Goal: Use online tool/utility: Utilize a website feature to perform a specific function

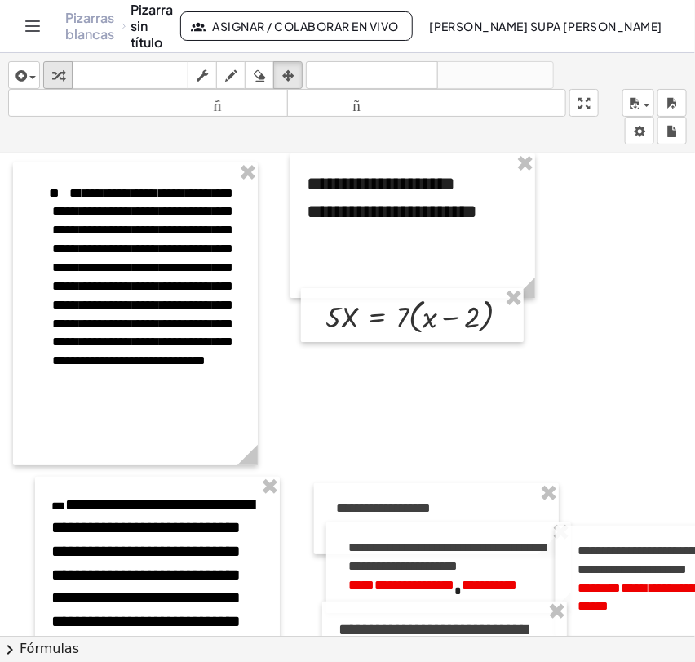
click at [63, 80] on icon "button" at bounding box center [57, 76] width 11 height 20
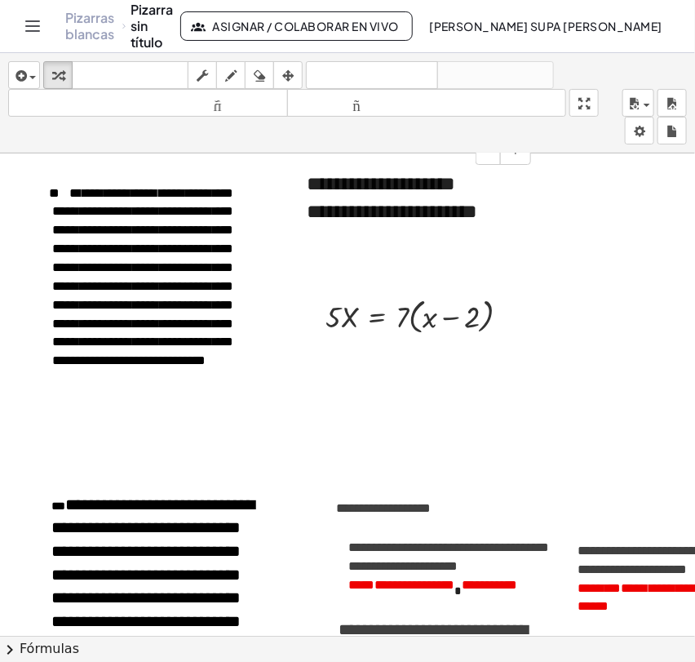
click at [330, 193] on font "**********" at bounding box center [381, 184] width 149 height 20
click at [363, 221] on font "**********" at bounding box center [392, 212] width 171 height 20
drag, startPoint x: 401, startPoint y: 321, endPoint x: 418, endPoint y: 318, distance: 16.6
click at [418, 318] on div at bounding box center [424, 315] width 214 height 46
drag, startPoint x: 405, startPoint y: 321, endPoint x: 437, endPoint y: 323, distance: 32.7
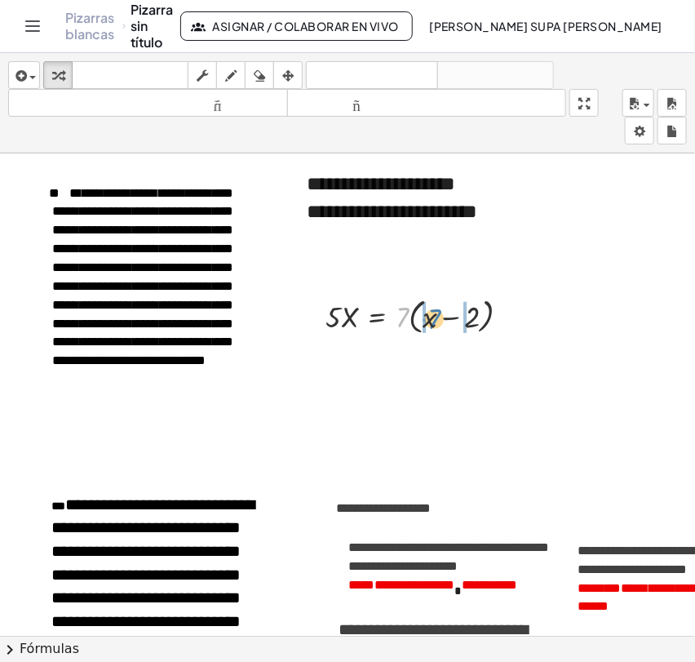
click at [437, 323] on div at bounding box center [424, 315] width 214 height 46
drag, startPoint x: 455, startPoint y: 366, endPoint x: 474, endPoint y: 366, distance: 18.8
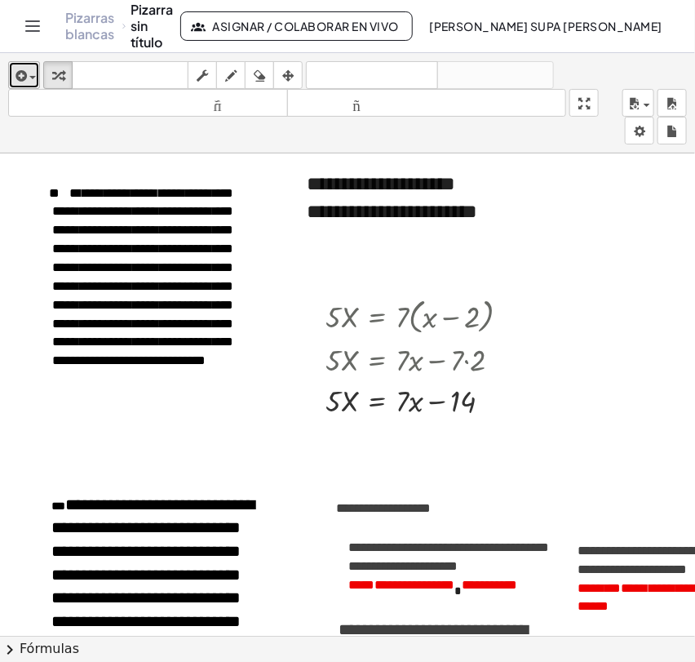
click at [20, 70] on icon "button" at bounding box center [19, 76] width 15 height 20
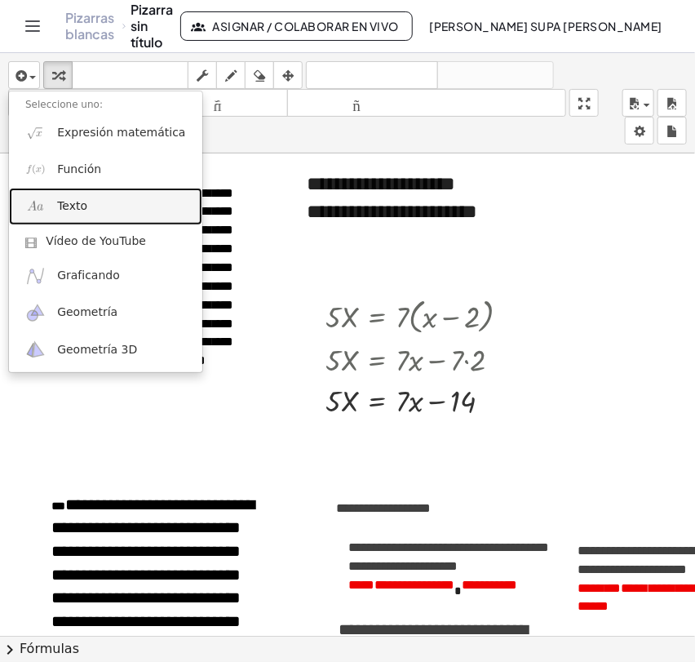
click at [63, 209] on font "Texto" at bounding box center [72, 205] width 30 height 13
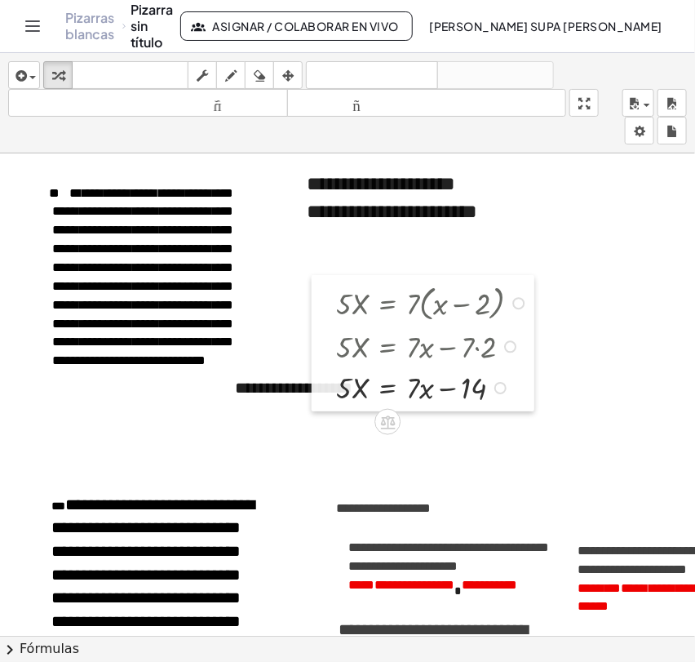
drag, startPoint x: 303, startPoint y: 376, endPoint x: 313, endPoint y: 363, distance: 16.8
click at [313, 363] on div at bounding box center [324, 343] width 24 height 136
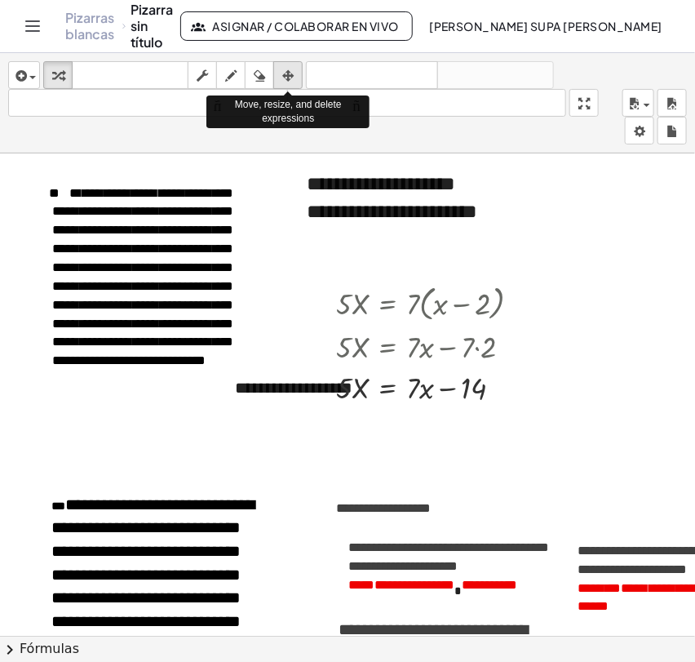
click at [287, 82] on icon "button" at bounding box center [287, 76] width 11 height 20
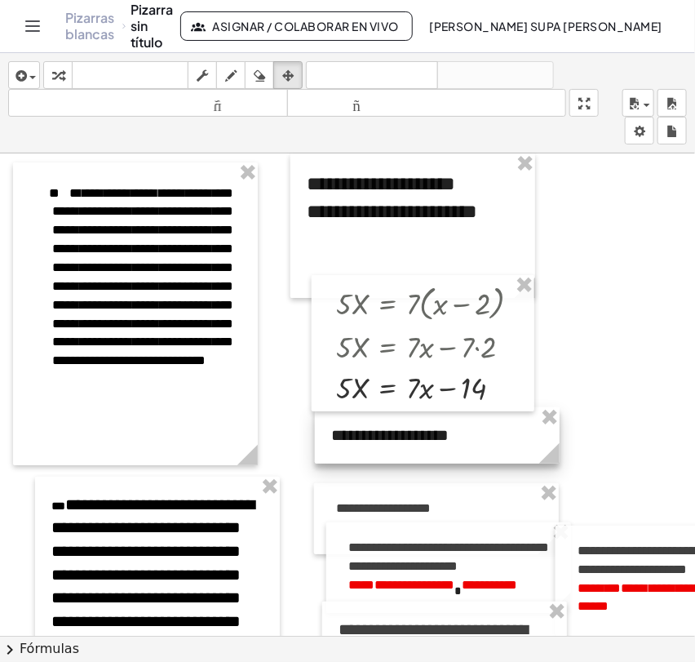
drag, startPoint x: 254, startPoint y: 374, endPoint x: 351, endPoint y: 422, distance: 108.4
click at [351, 422] on div at bounding box center [437, 435] width 245 height 56
click at [388, 439] on div at bounding box center [437, 435] width 245 height 56
click at [61, 73] on icon "button" at bounding box center [57, 76] width 11 height 20
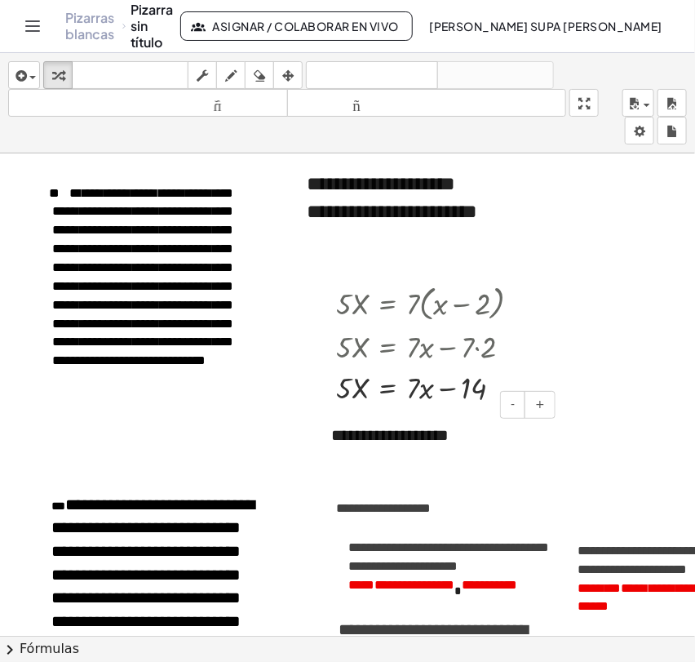
click at [399, 432] on font "**********" at bounding box center [389, 435] width 117 height 16
drag, startPoint x: 463, startPoint y: 434, endPoint x: 320, endPoint y: 432, distance: 143.6
click at [320, 432] on div "**********" at bounding box center [437, 435] width 245 height 56
click at [398, 434] on font "**********" at bounding box center [367, 435] width 72 height 16
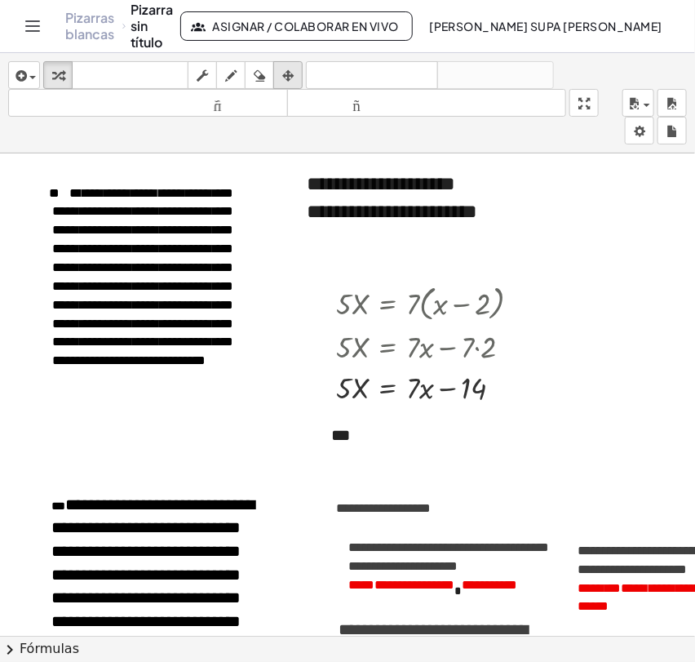
click at [294, 72] on icon "button" at bounding box center [287, 76] width 11 height 20
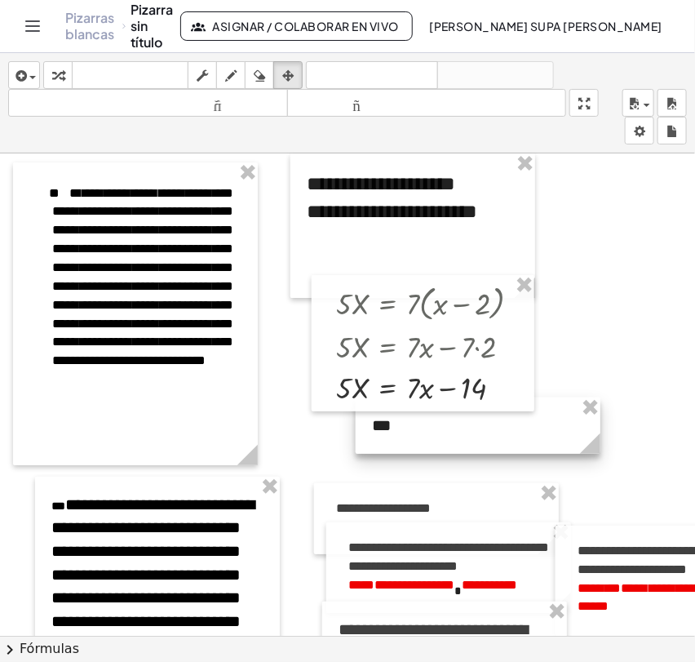
drag, startPoint x: 411, startPoint y: 446, endPoint x: 452, endPoint y: 436, distance: 42.0
click at [452, 436] on div at bounding box center [478, 425] width 245 height 56
click at [65, 65] on div "button" at bounding box center [57, 75] width 21 height 20
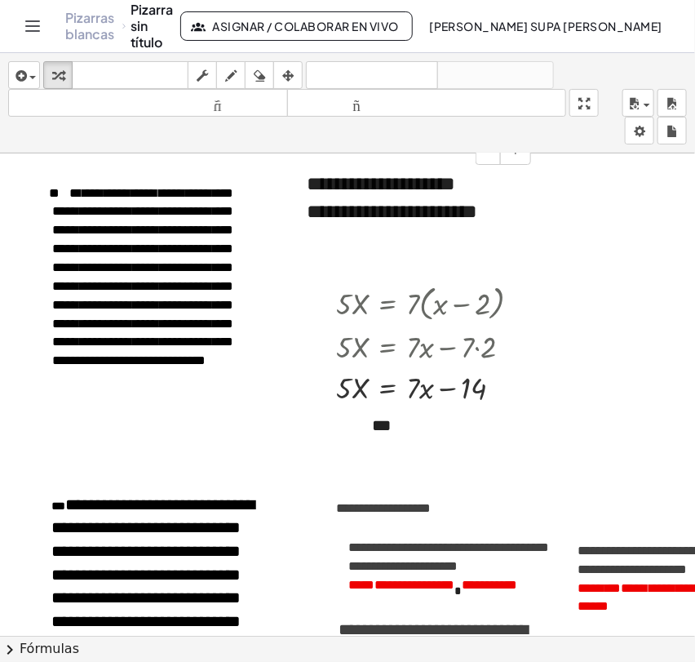
click at [352, 215] on div "**********" at bounding box center [412, 197] width 245 height 89
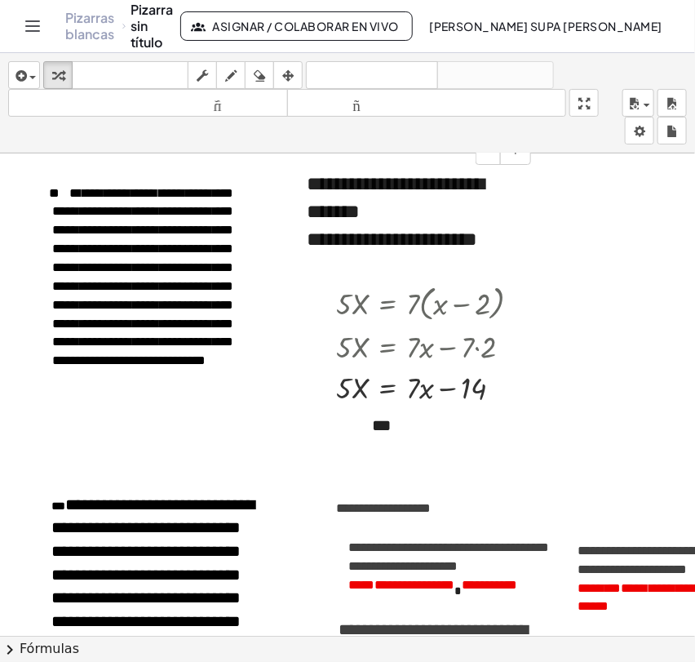
click at [326, 215] on font "**********" at bounding box center [395, 197] width 177 height 47
click at [381, 253] on div "**********" at bounding box center [413, 239] width 212 height 28
click at [379, 253] on div "**********" at bounding box center [413, 239] width 212 height 28
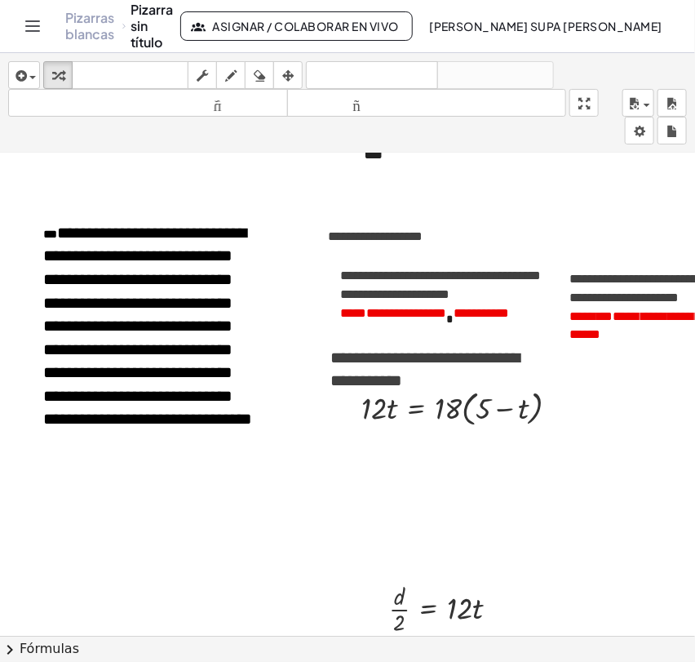
scroll to position [272, 10]
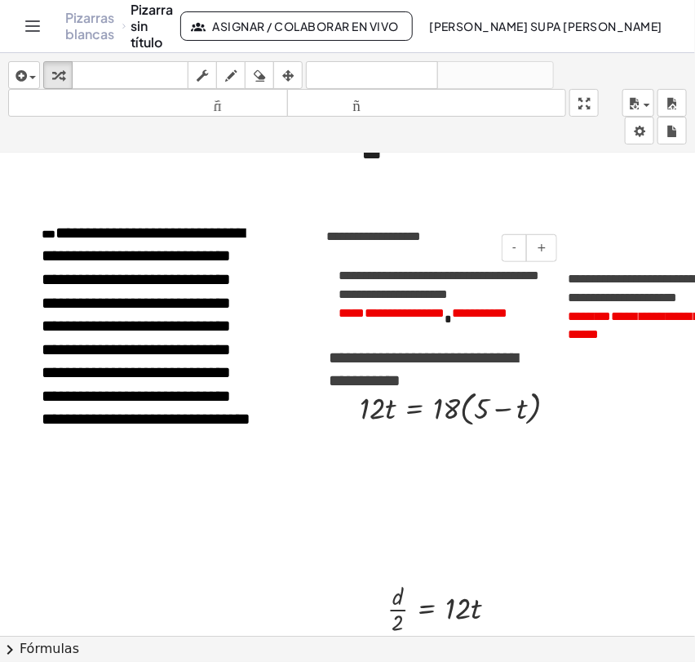
click at [421, 308] on font "**********" at bounding box center [405, 313] width 80 height 12
click at [604, 310] on font "*******" at bounding box center [590, 316] width 44 height 12
click at [437, 318] on div "- +" at bounding box center [430, 327] width 245 height 28
click at [414, 316] on div "- +" at bounding box center [430, 327] width 245 height 28
click at [385, 295] on font "**********" at bounding box center [439, 284] width 201 height 31
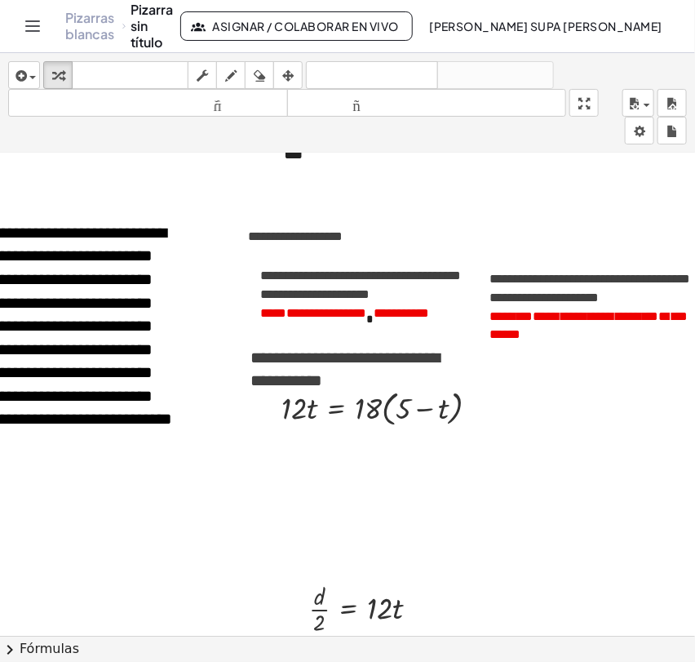
scroll to position [272, 100]
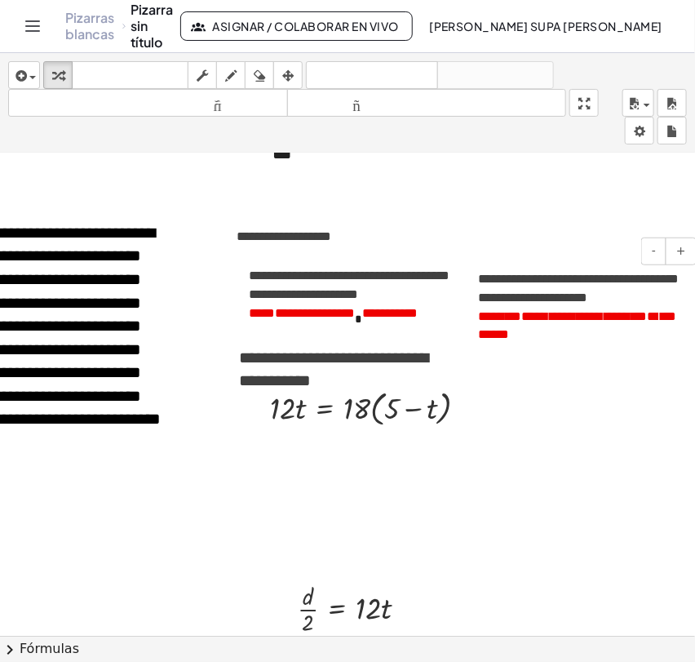
click at [538, 310] on font "**********" at bounding box center [585, 316] width 126 height 12
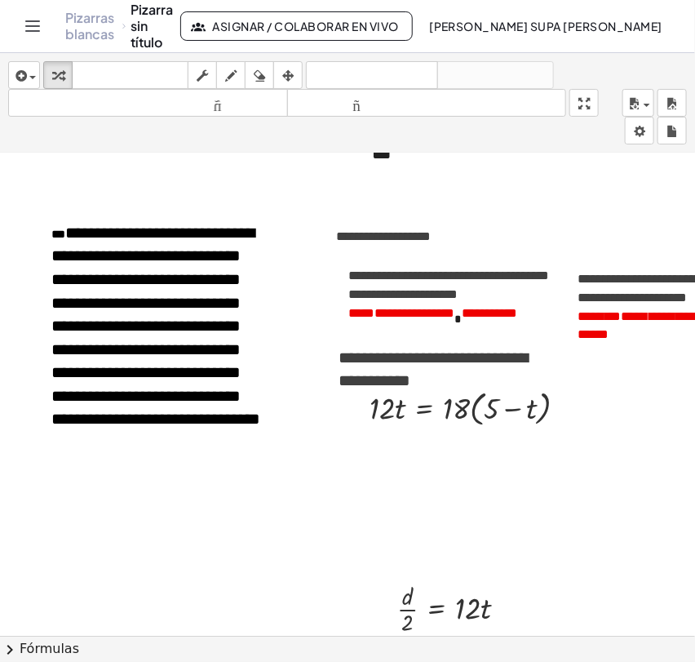
scroll to position [272, 0]
click at [401, 321] on div "- +" at bounding box center [440, 327] width 245 height 28
drag, startPoint x: 399, startPoint y: 316, endPoint x: 393, endPoint y: 324, distance: 10.0
click at [393, 324] on div "- +" at bounding box center [440, 327] width 245 height 28
click at [403, 302] on p "**********" at bounding box center [448, 286] width 201 height 38
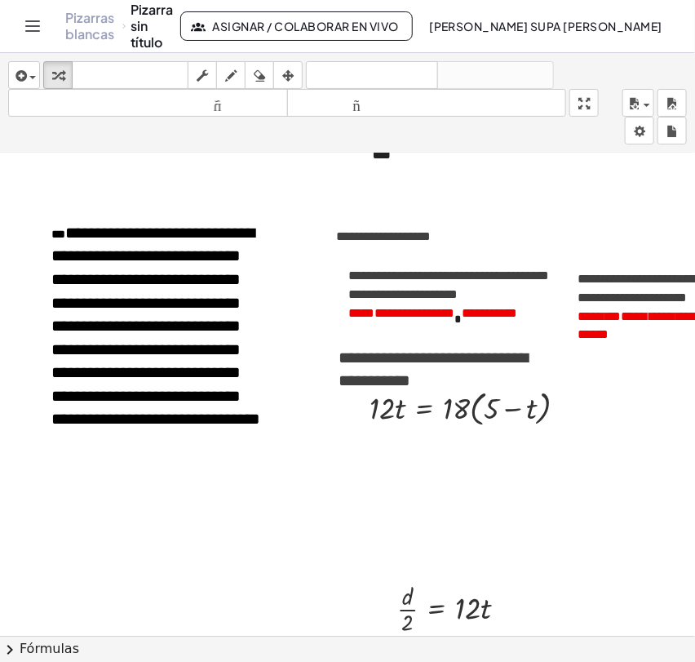
click at [606, 304] on font "**********" at bounding box center [678, 288] width 201 height 31
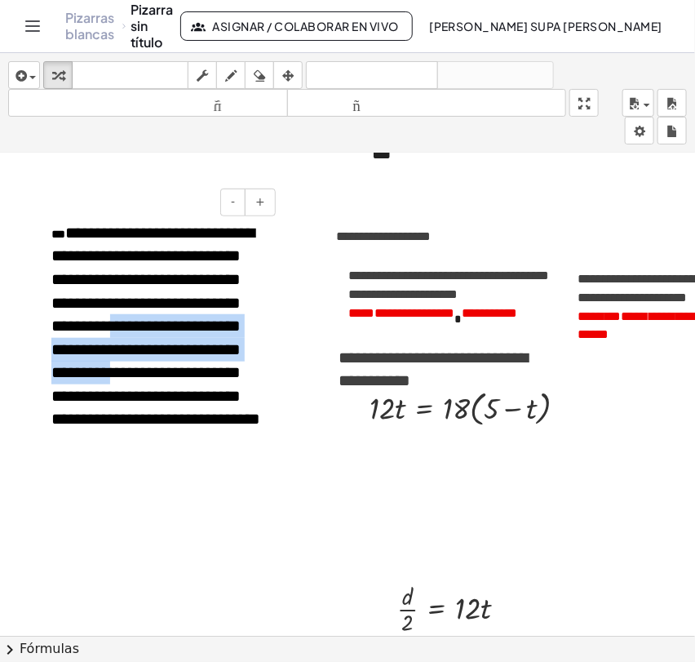
drag, startPoint x: 96, startPoint y: 331, endPoint x: 120, endPoint y: 374, distance: 48.6
click at [120, 374] on font "**********" at bounding box center [155, 325] width 209 height 203
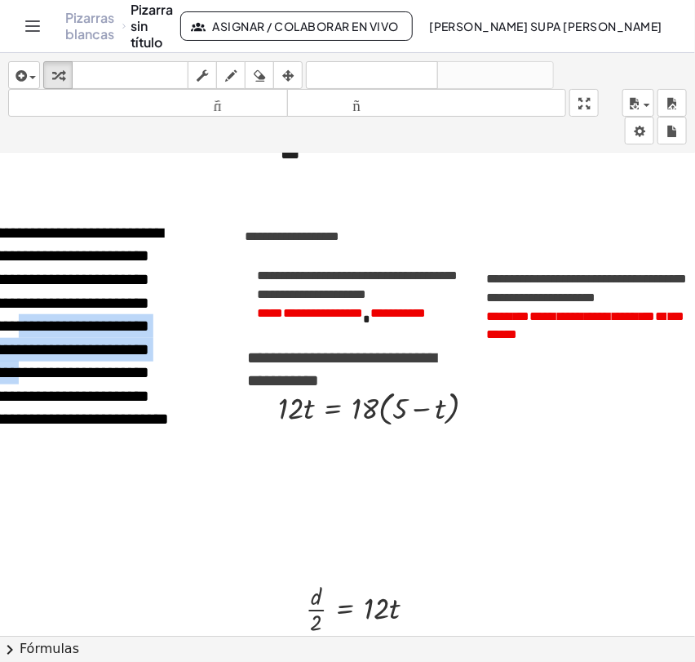
scroll to position [272, 212]
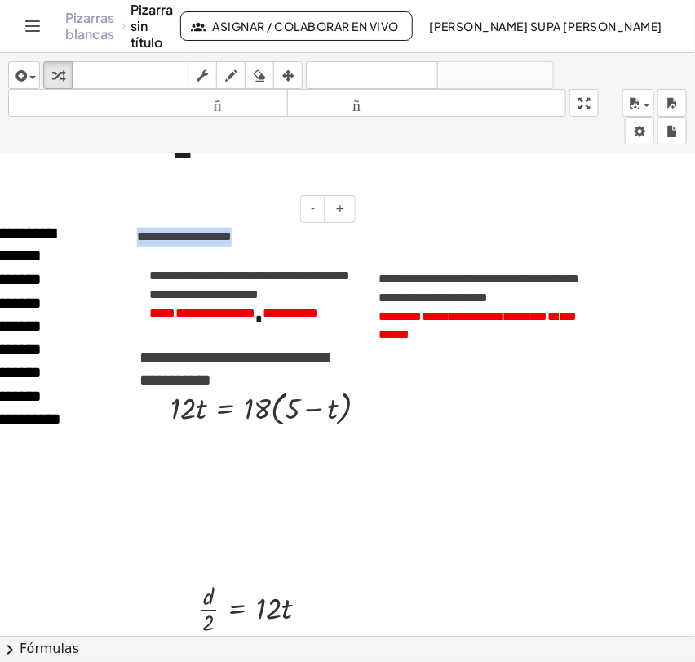
drag, startPoint x: 235, startPoint y: 236, endPoint x: 122, endPoint y: 223, distance: 114.2
click at [122, 223] on div "**********" at bounding box center [237, 246] width 245 height 71
click at [512, 318] on font "**********" at bounding box center [486, 316] width 126 height 12
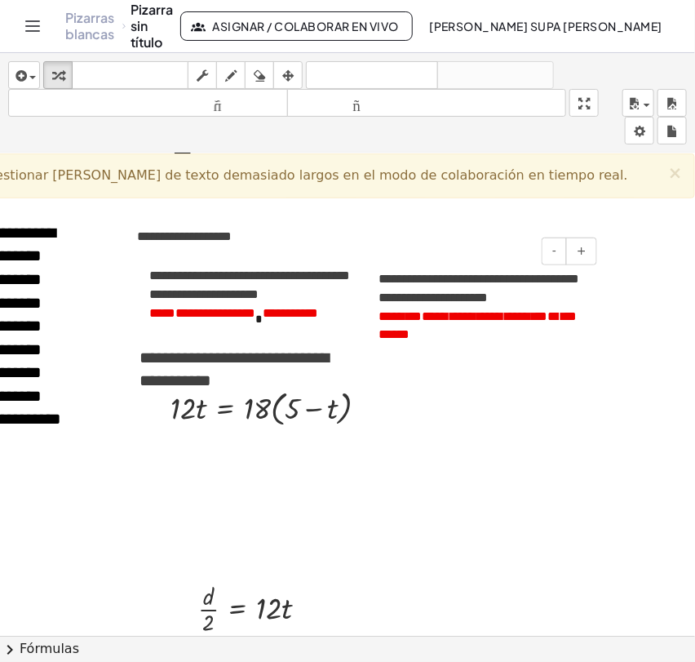
click at [441, 317] on font "**********" at bounding box center [486, 316] width 126 height 12
click at [510, 317] on font "**********" at bounding box center [486, 316] width 126 height 12
click at [573, 321] on div "**********" at bounding box center [479, 307] width 245 height 107
click at [570, 321] on div "**********" at bounding box center [479, 307] width 245 height 107
click at [512, 316] on font "**********" at bounding box center [486, 316] width 126 height 12
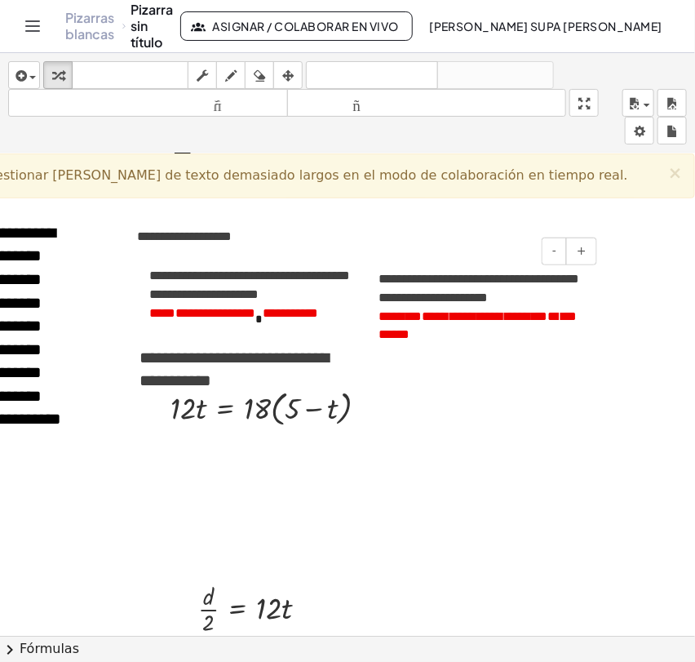
click at [439, 315] on font "**********" at bounding box center [486, 316] width 126 height 12
click at [470, 464] on div "**********" at bounding box center [347, 394] width 695 height 482
click at [668, 177] on font "×" at bounding box center [675, 173] width 15 height 20
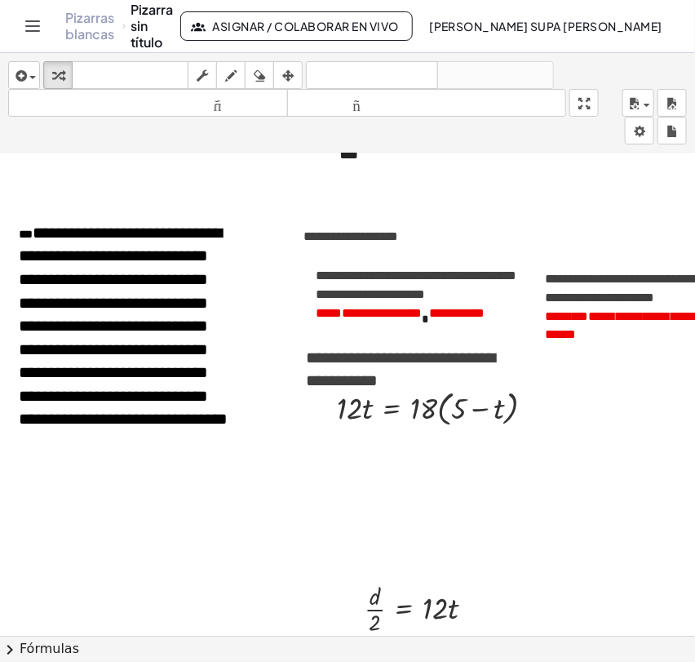
scroll to position [272, 32]
click at [395, 292] on font "**********" at bounding box center [417, 284] width 201 height 31
click at [603, 313] on font "**********" at bounding box center [653, 316] width 126 height 12
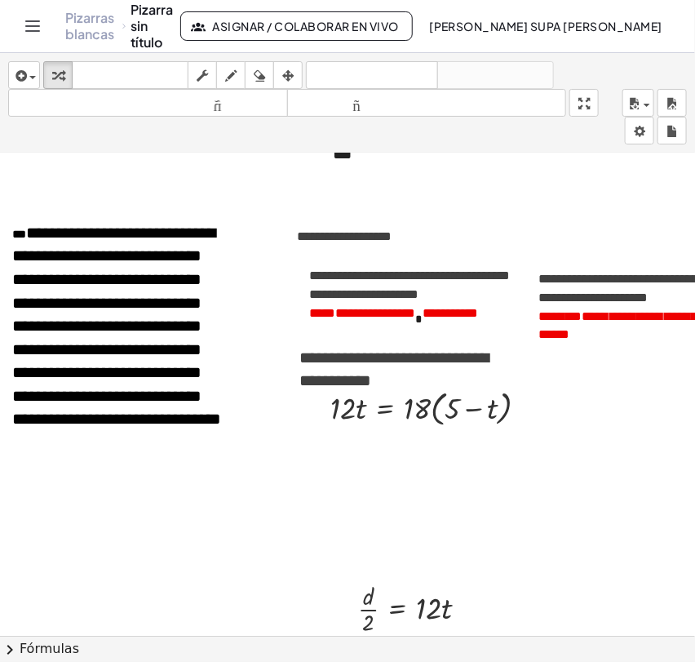
scroll to position [272, 131]
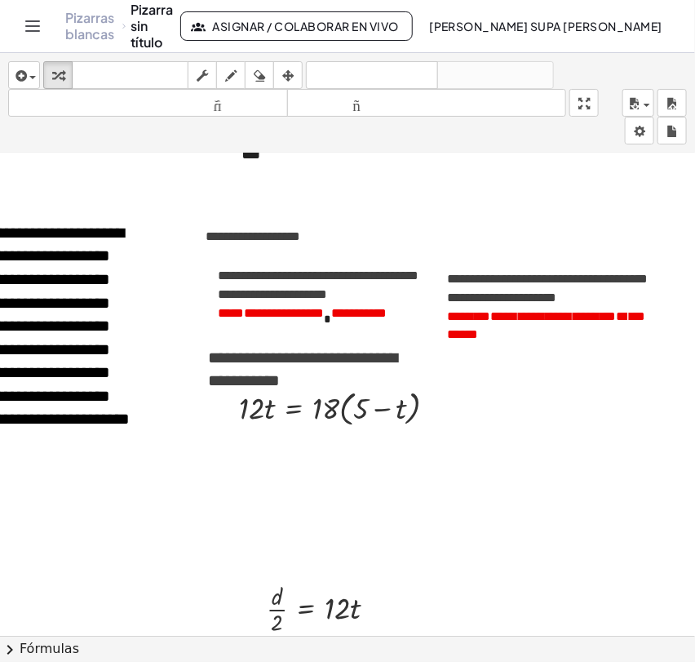
drag, startPoint x: 317, startPoint y: 406, endPoint x: 361, endPoint y: 408, distance: 44.1
click at [363, 408] on div at bounding box center [344, 407] width 227 height 46
drag, startPoint x: 326, startPoint y: 404, endPoint x: 352, endPoint y: 400, distance: 27.2
click at [262, 400] on div at bounding box center [336, 407] width 211 height 42
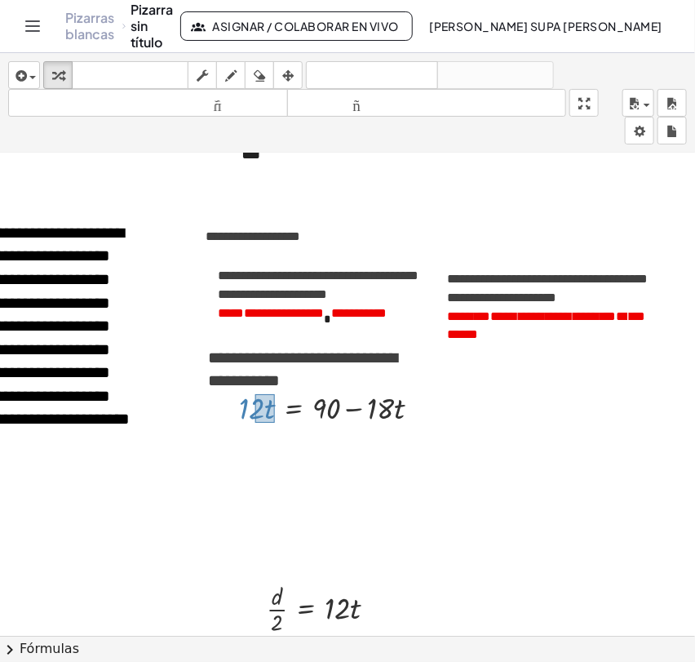
drag, startPoint x: 255, startPoint y: 393, endPoint x: 274, endPoint y: 422, distance: 34.6
click at [274, 422] on div at bounding box center [336, 407] width 211 height 42
drag, startPoint x: 256, startPoint y: 402, endPoint x: 425, endPoint y: 401, distance: 168.9
click at [425, 401] on div at bounding box center [336, 407] width 211 height 42
drag, startPoint x: 196, startPoint y: 409, endPoint x: 254, endPoint y: 414, distance: 58.2
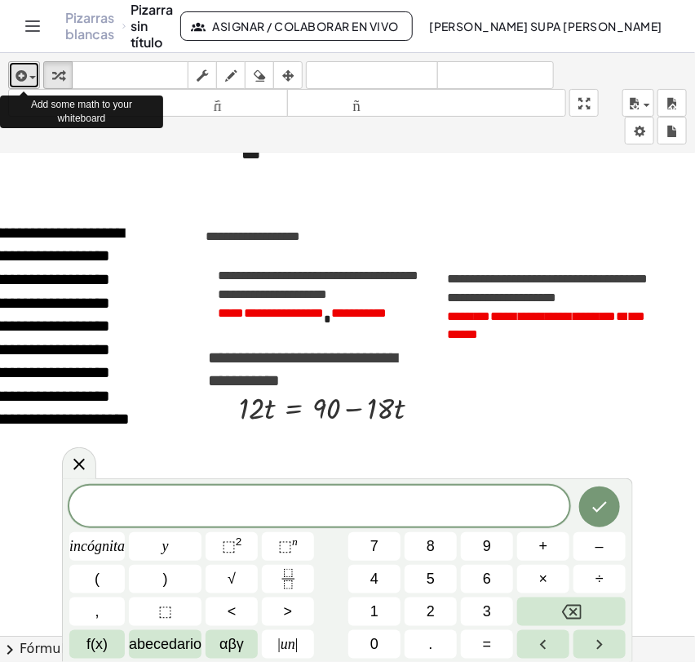
click at [27, 80] on span "button" at bounding box center [28, 77] width 3 height 11
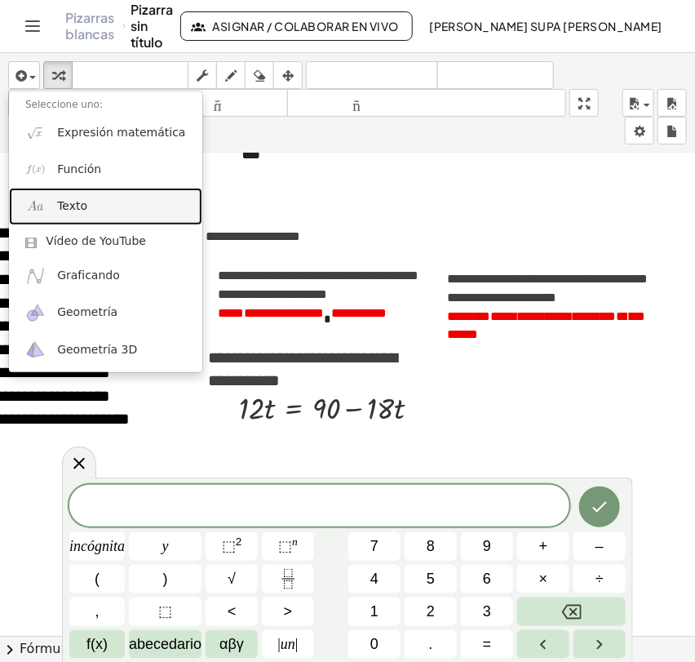
click at [75, 202] on font "Texto" at bounding box center [72, 205] width 30 height 13
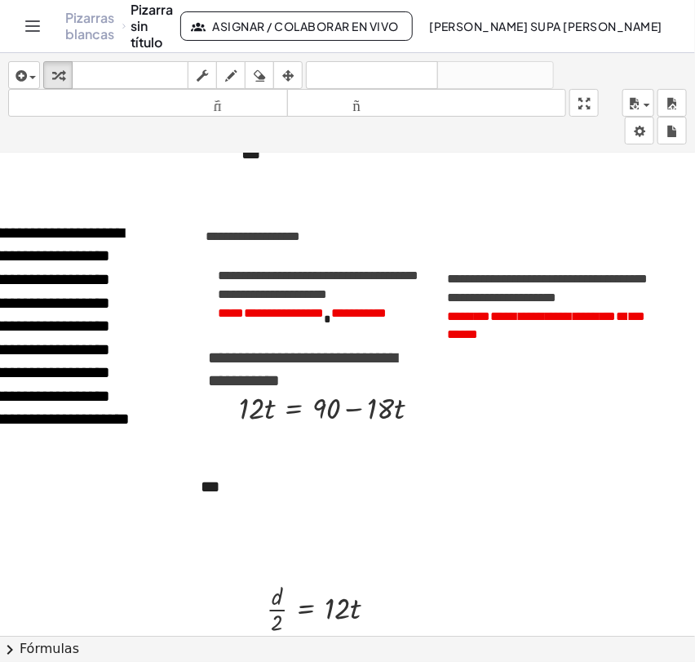
click at [290, 73] on icon "button" at bounding box center [287, 76] width 11 height 20
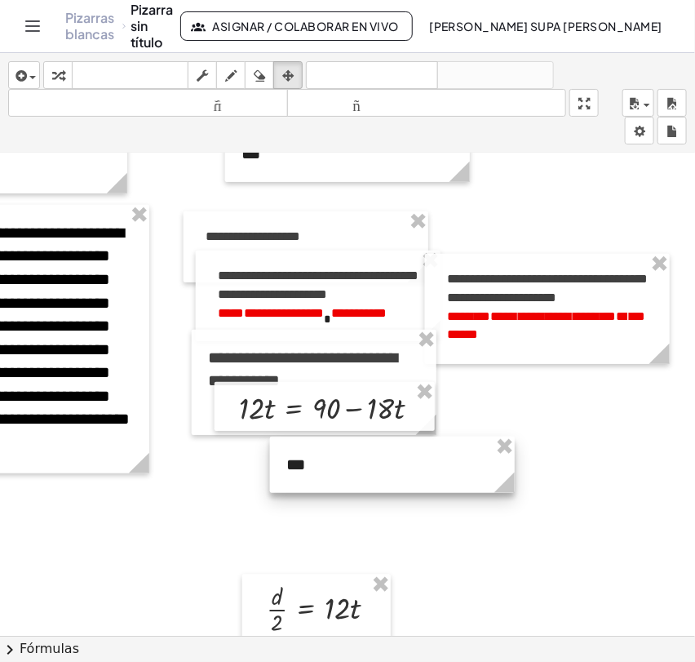
drag, startPoint x: 233, startPoint y: 472, endPoint x: 319, endPoint y: 450, distance: 88.5
click at [319, 450] on div at bounding box center [392, 465] width 245 height 56
click at [64, 71] on div "button" at bounding box center [57, 75] width 21 height 20
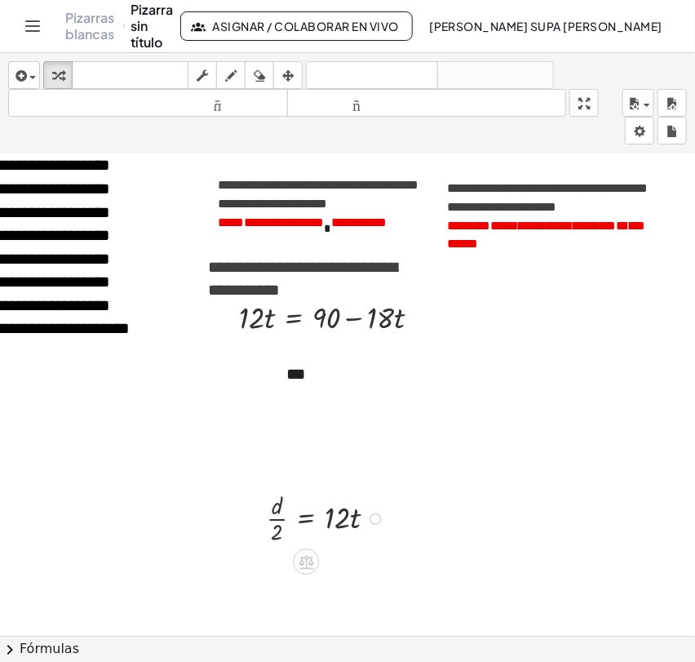
scroll to position [453, 131]
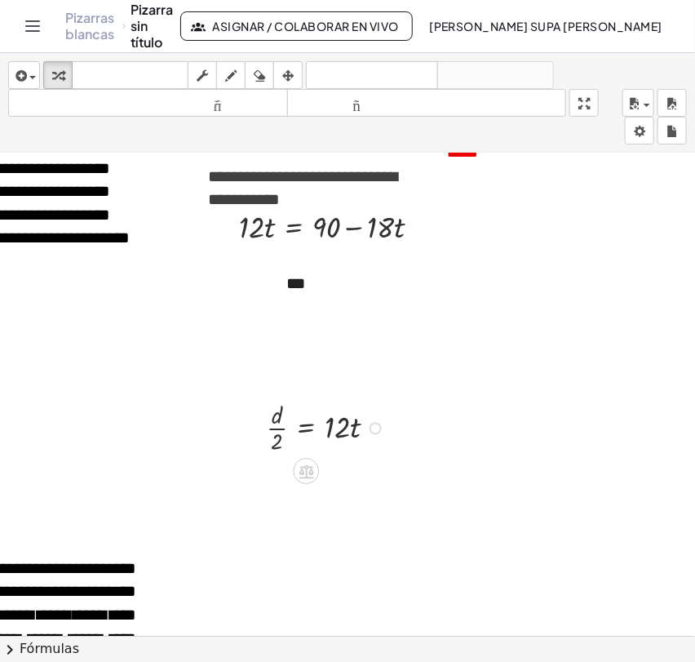
click at [279, 406] on div at bounding box center [329, 427] width 140 height 60
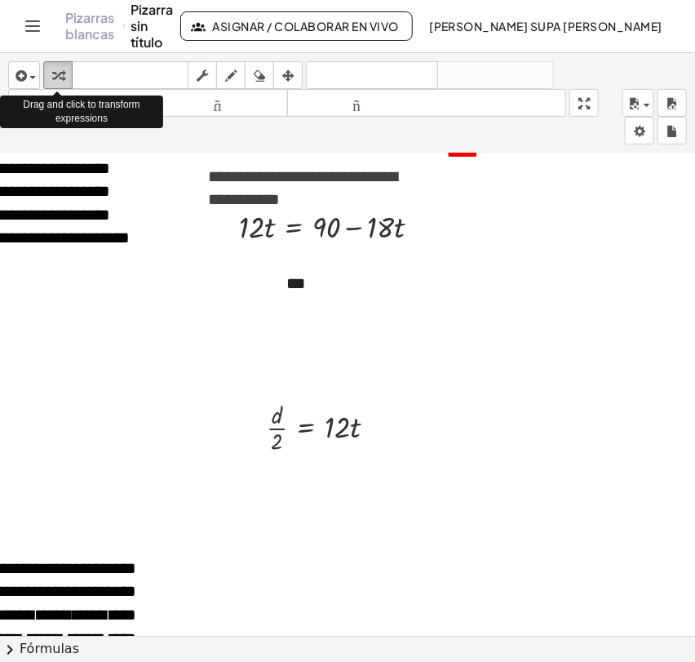
click at [60, 73] on icon "button" at bounding box center [57, 76] width 11 height 20
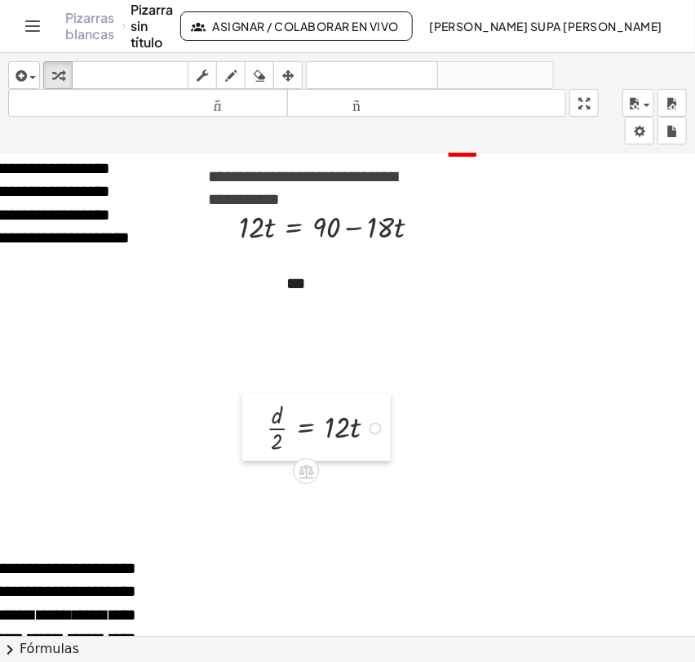
click at [242, 437] on div at bounding box center [254, 427] width 24 height 68
drag, startPoint x: 264, startPoint y: 436, endPoint x: 263, endPoint y: 340, distance: 95.5
click at [263, 340] on div at bounding box center [253, 332] width 24 height 68
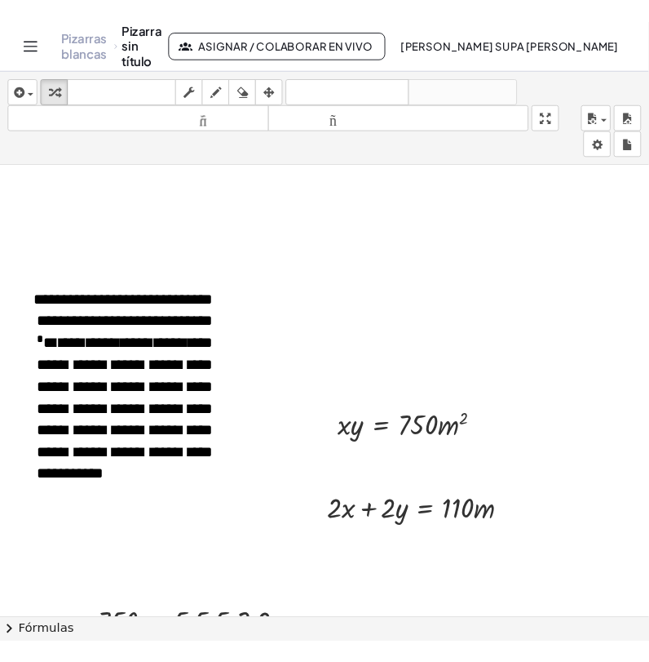
scroll to position [816, 38]
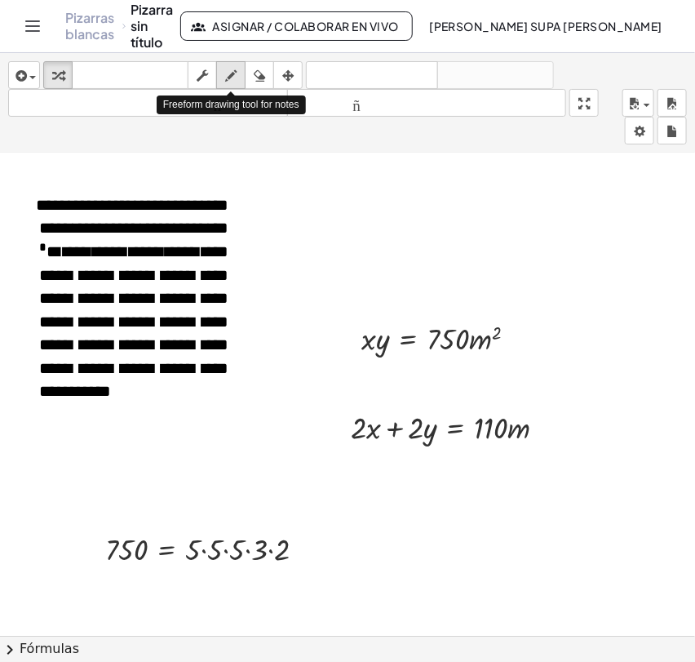
click at [235, 80] on icon "button" at bounding box center [230, 76] width 11 height 20
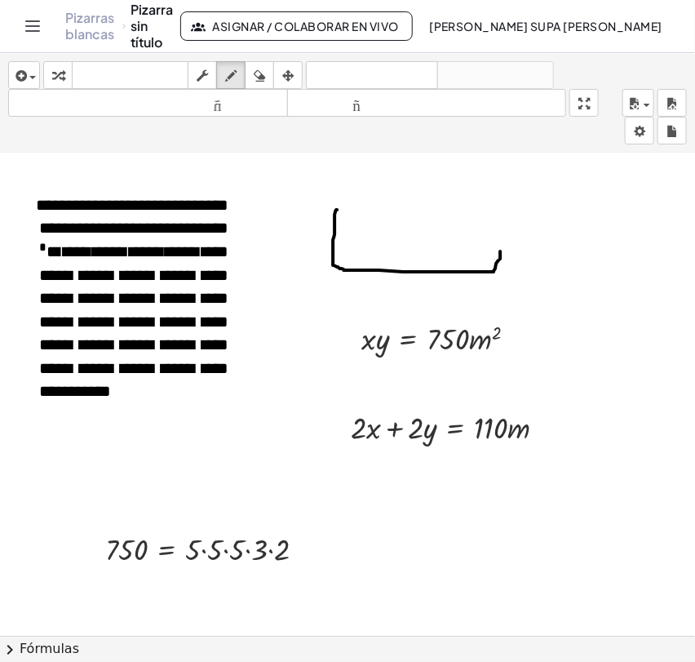
drag, startPoint x: 337, startPoint y: 209, endPoint x: 500, endPoint y: 250, distance: 168.4
drag, startPoint x: 341, startPoint y: 206, endPoint x: 491, endPoint y: 206, distance: 150.1
drag, startPoint x: 491, startPoint y: 206, endPoint x: 493, endPoint y: 264, distance: 58.8
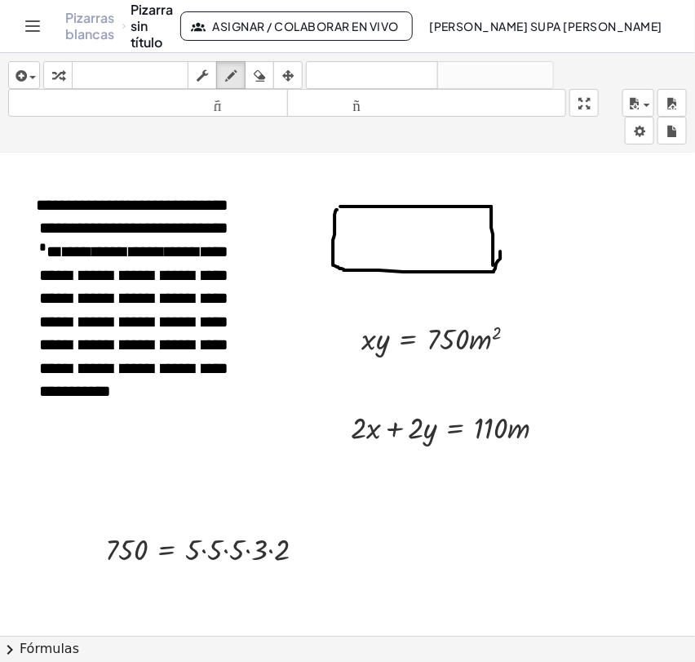
drag, startPoint x: 414, startPoint y: 282, endPoint x: 425, endPoint y: 292, distance: 15.0
drag, startPoint x: 422, startPoint y: 280, endPoint x: 408, endPoint y: 294, distance: 19.6
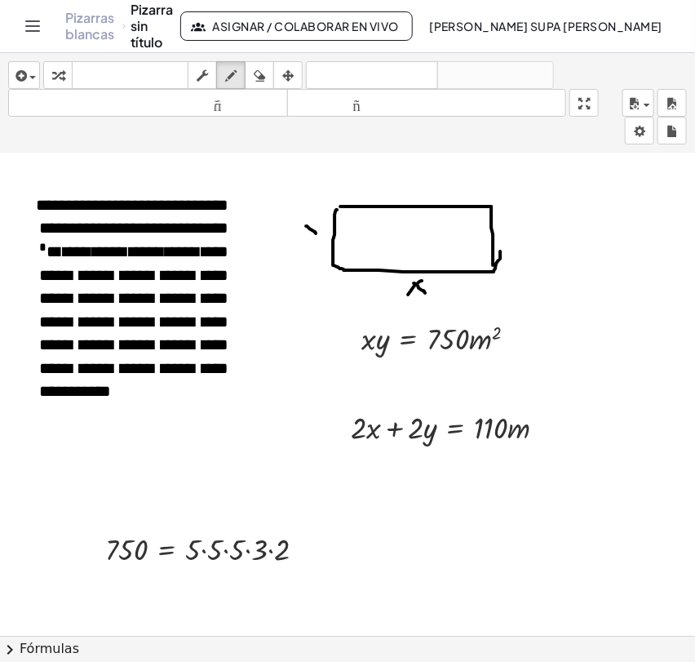
drag, startPoint x: 306, startPoint y: 226, endPoint x: 314, endPoint y: 223, distance: 8.8
drag, startPoint x: 321, startPoint y: 219, endPoint x: 313, endPoint y: 246, distance: 27.4
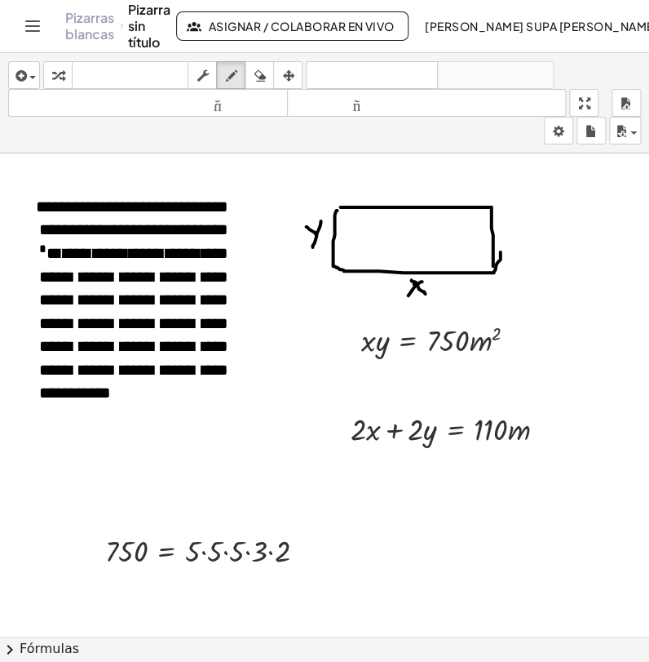
click at [59, 78] on icon "button" at bounding box center [57, 76] width 11 height 20
click at [157, 328] on font "**********" at bounding box center [133, 322] width 189 height 156
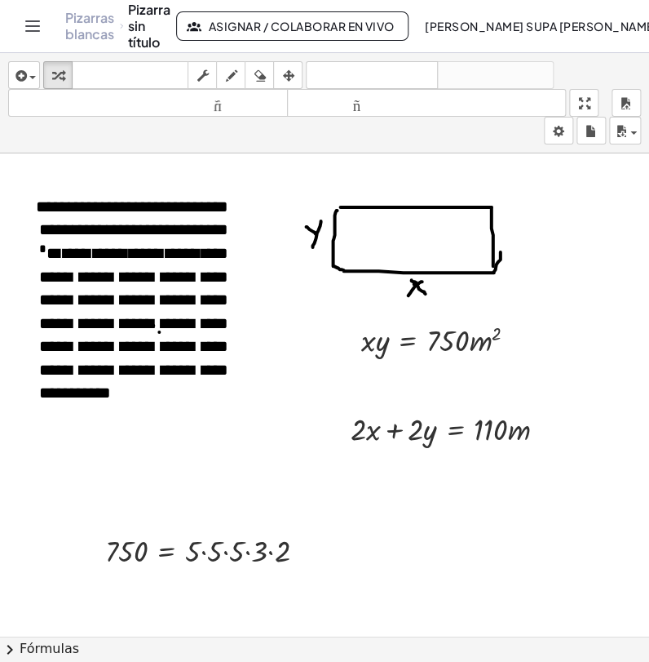
scroll to position [907, 38]
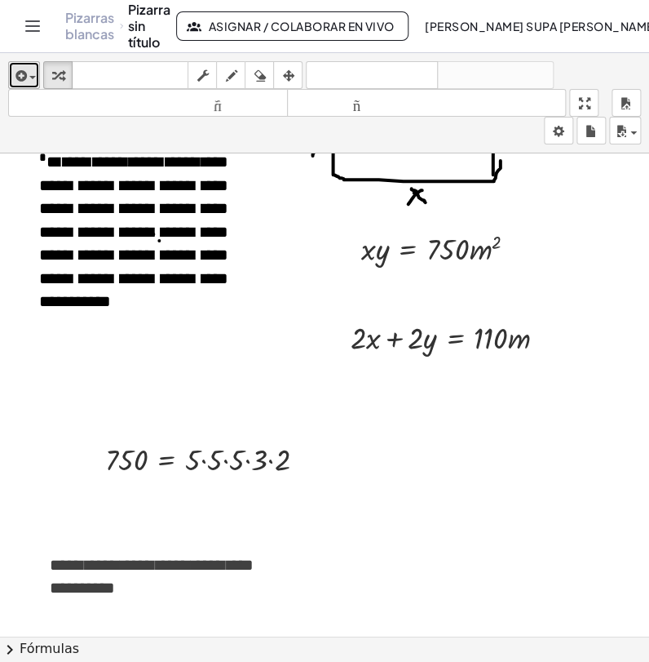
click at [33, 78] on span "button" at bounding box center [32, 77] width 7 height 3
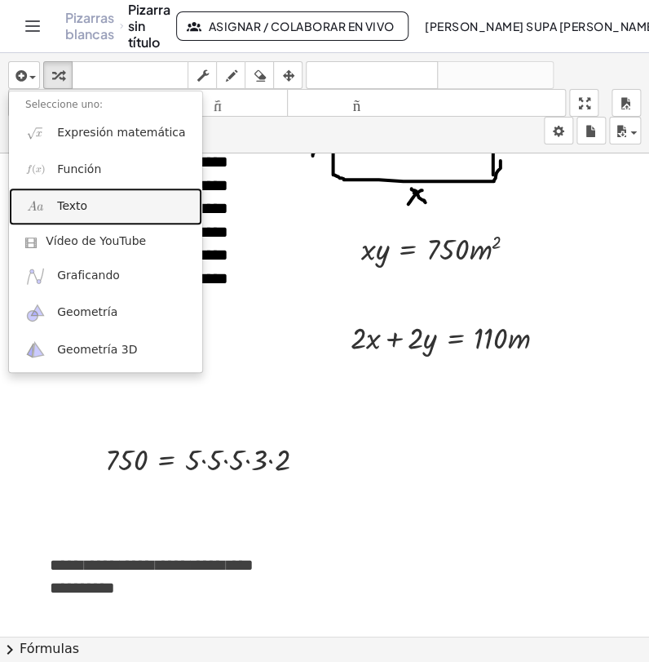
click at [77, 206] on font "Texto" at bounding box center [72, 205] width 30 height 13
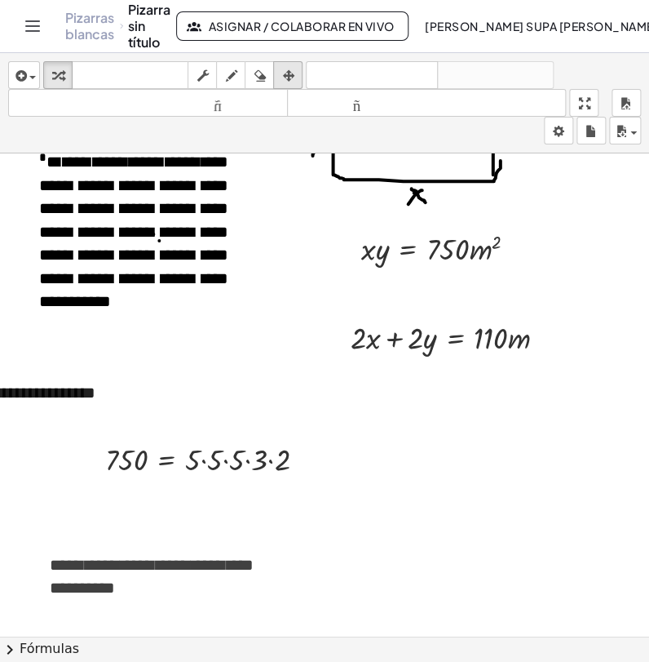
click at [287, 76] on icon "button" at bounding box center [287, 76] width 11 height 20
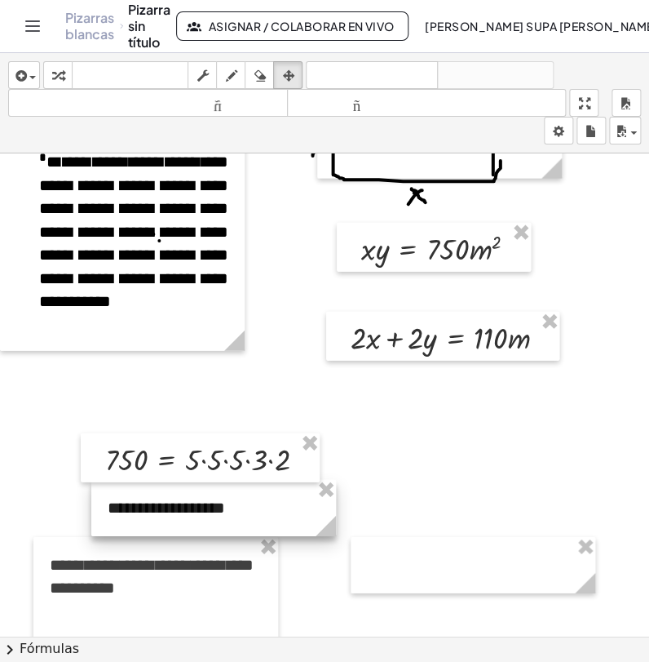
drag, startPoint x: 55, startPoint y: 385, endPoint x: 184, endPoint y: 500, distance: 173.4
click at [184, 500] on div at bounding box center [213, 508] width 245 height 56
click at [154, 509] on div at bounding box center [213, 508] width 245 height 56
click at [228, 507] on div at bounding box center [213, 508] width 245 height 56
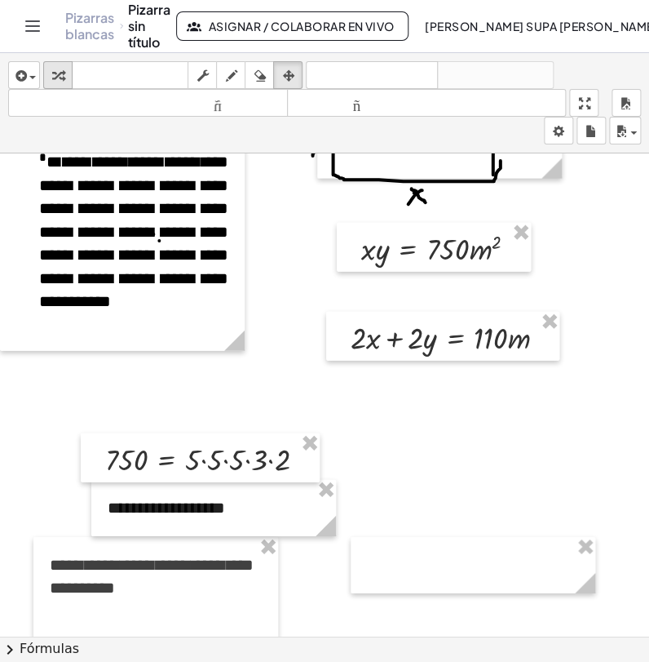
click at [55, 79] on icon "button" at bounding box center [57, 76] width 11 height 20
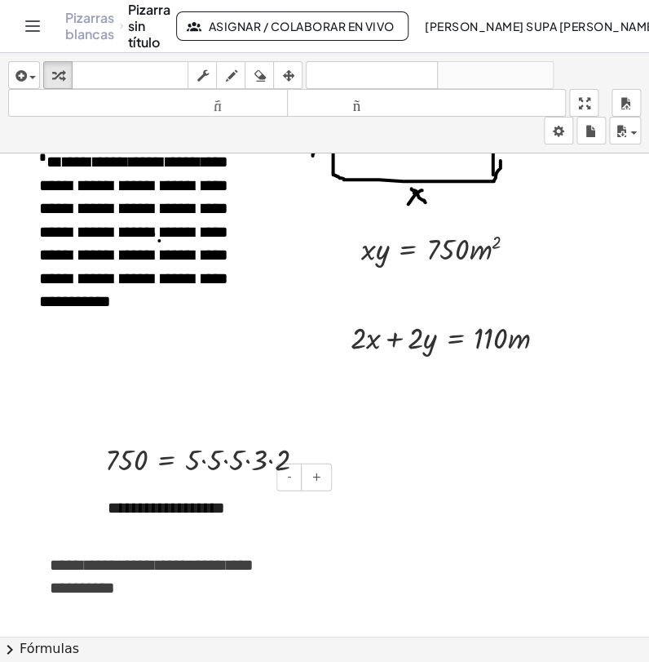
click at [203, 512] on font "**********" at bounding box center [166, 507] width 117 height 16
drag, startPoint x: 238, startPoint y: 499, endPoint x: 105, endPoint y: 506, distance: 133.2
click at [105, 506] on div "**********" at bounding box center [213, 508] width 245 height 56
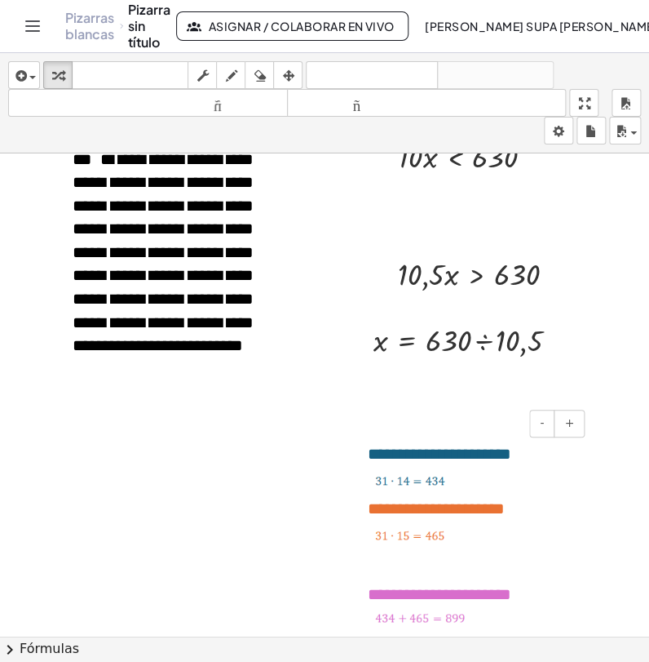
scroll to position [1450, 38]
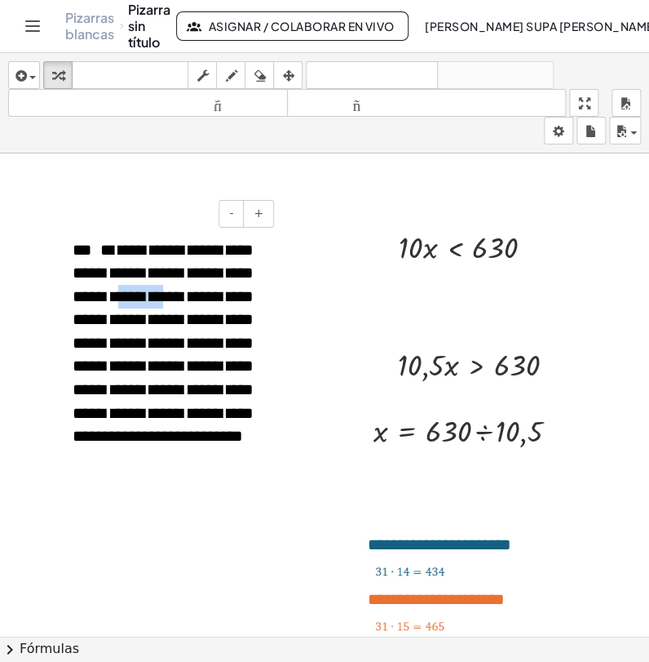
drag, startPoint x: 156, startPoint y: 295, endPoint x: 202, endPoint y: 297, distance: 46.6
click at [202, 297] on font "**********" at bounding box center [163, 343] width 181 height 203
drag, startPoint x: 157, startPoint y: 295, endPoint x: 201, endPoint y: 302, distance: 44.5
click at [201, 302] on font "**********" at bounding box center [163, 343] width 181 height 203
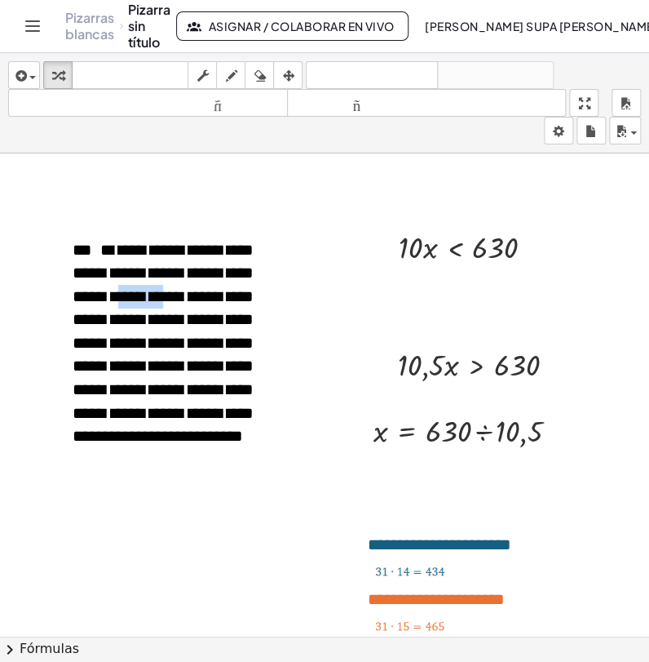
drag, startPoint x: 405, startPoint y: 239, endPoint x: 493, endPoint y: 265, distance: 91.9
drag, startPoint x: 415, startPoint y: 304, endPoint x: 415, endPoint y: 286, distance: 18.8
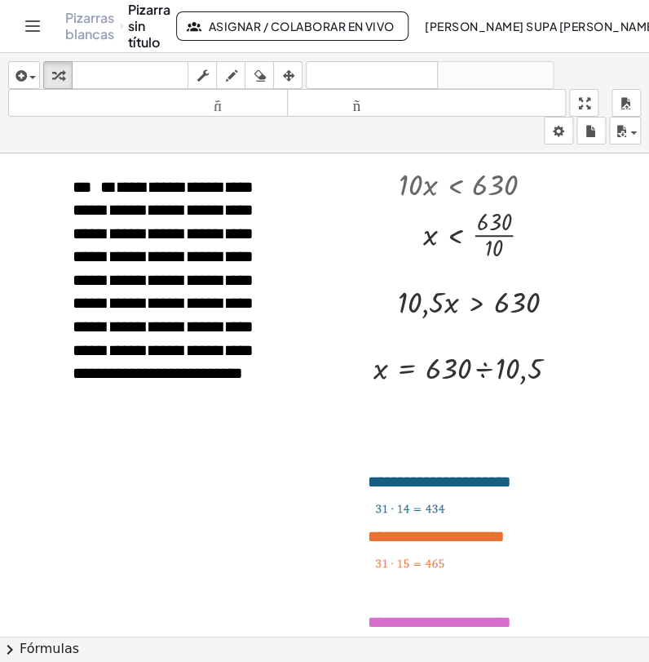
scroll to position [1540, 38]
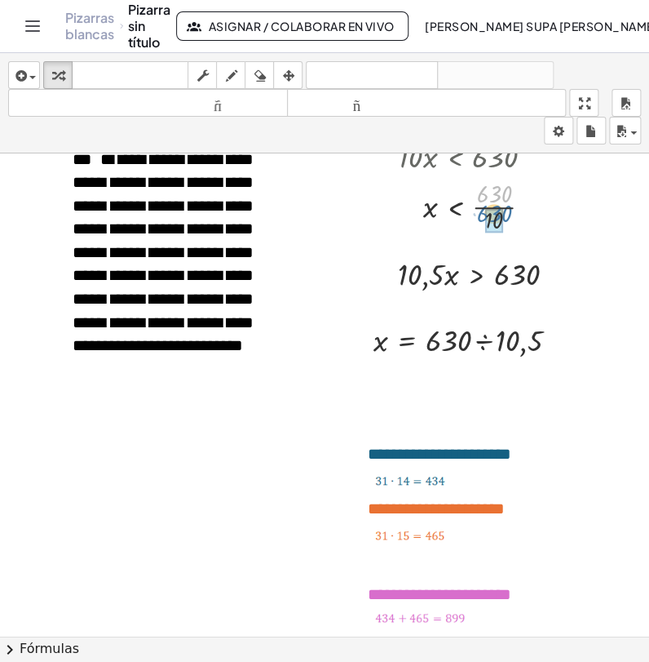
drag, startPoint x: 487, startPoint y: 189, endPoint x: 487, endPoint y: 207, distance: 18.0
click at [480, 341] on div at bounding box center [473, 339] width 214 height 42
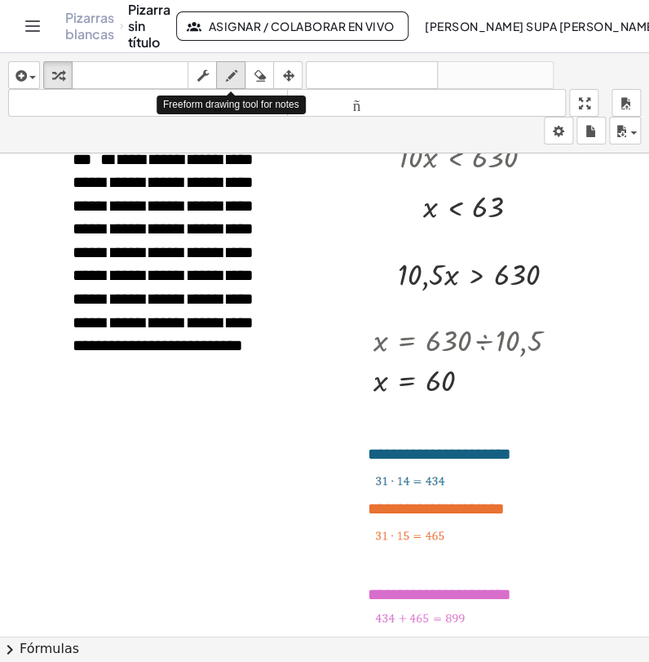
click at [228, 78] on icon "button" at bounding box center [230, 76] width 11 height 20
drag, startPoint x: 402, startPoint y: 324, endPoint x: 403, endPoint y: 344, distance: 19.6
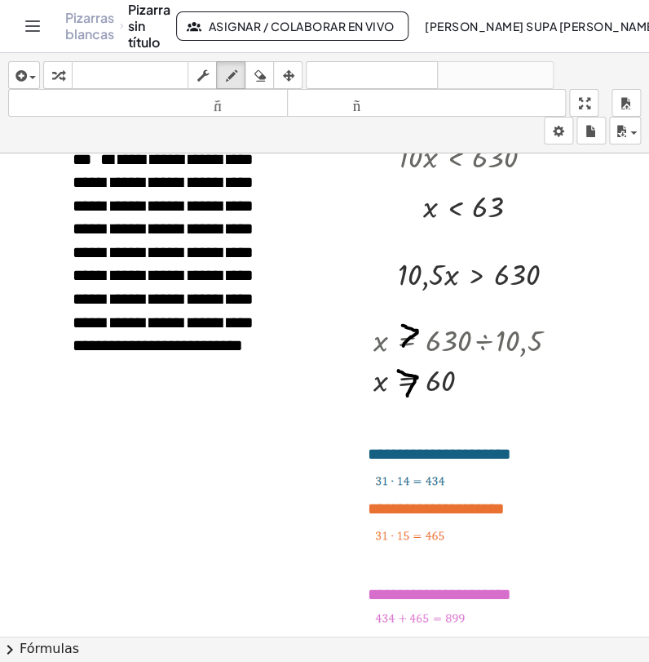
drag, startPoint x: 398, startPoint y: 368, endPoint x: 407, endPoint y: 393, distance: 26.8
click at [54, 81] on icon "button" at bounding box center [57, 76] width 11 height 20
drag, startPoint x: 135, startPoint y: 184, endPoint x: 232, endPoint y: 185, distance: 97.1
click at [232, 185] on font "**********" at bounding box center [163, 252] width 181 height 203
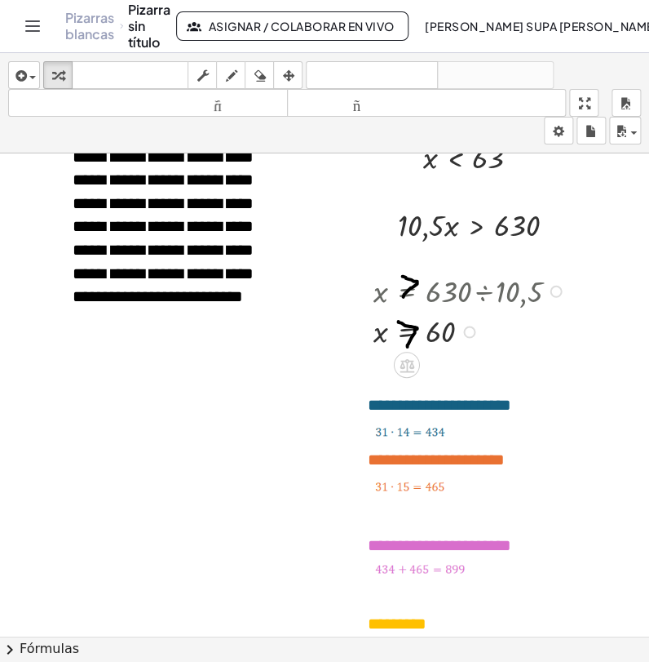
scroll to position [1632, 38]
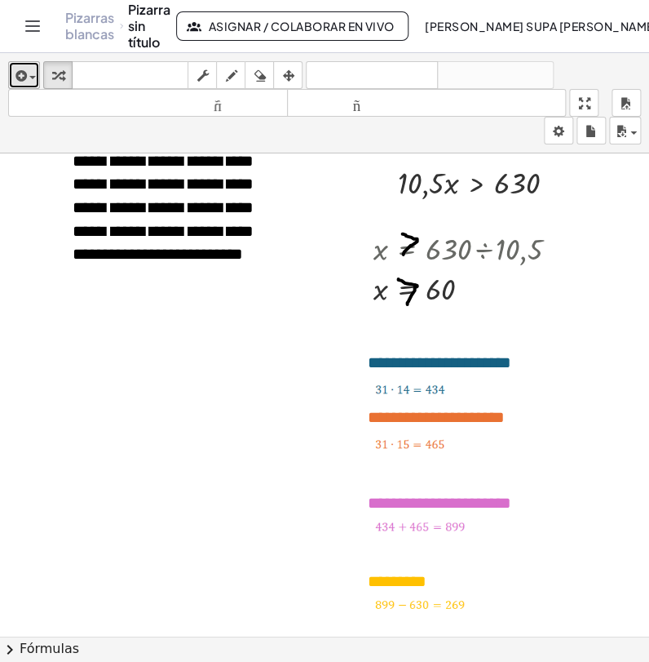
click at [33, 74] on div "button" at bounding box center [24, 75] width 24 height 20
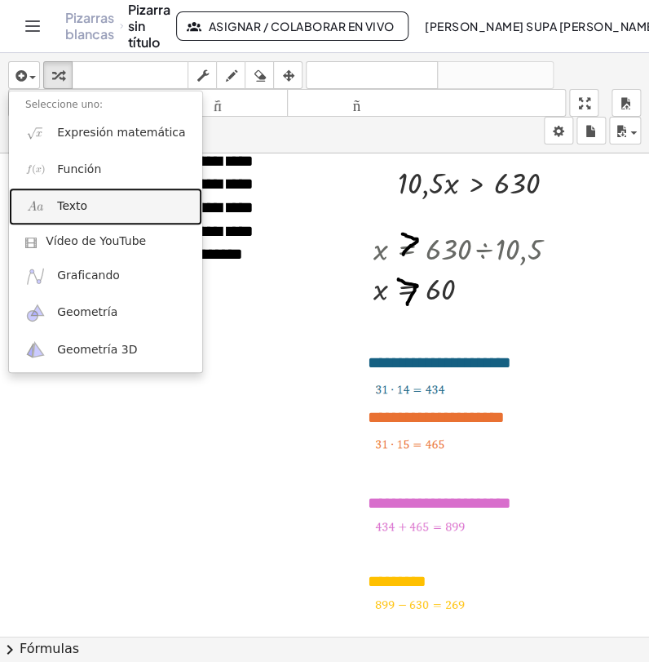
click at [86, 211] on link "Texto" at bounding box center [105, 206] width 193 height 37
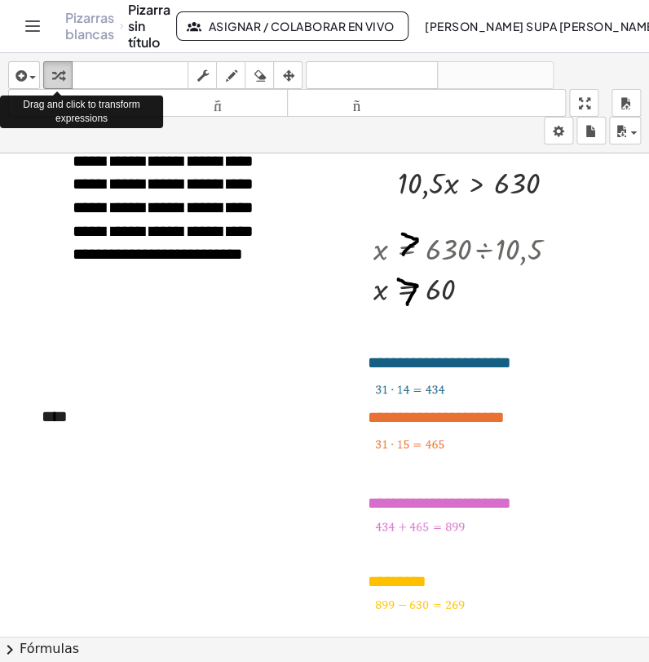
click at [47, 68] on div "button" at bounding box center [57, 75] width 21 height 20
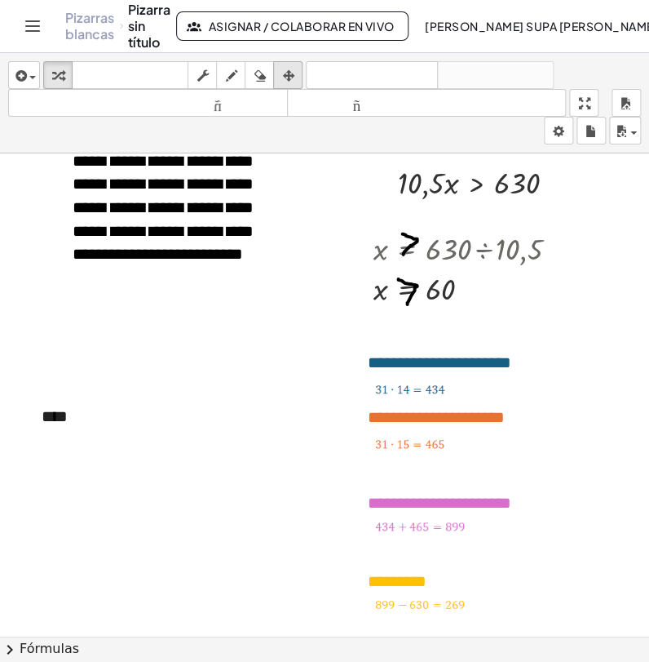
click at [286, 73] on icon "button" at bounding box center [287, 76] width 11 height 20
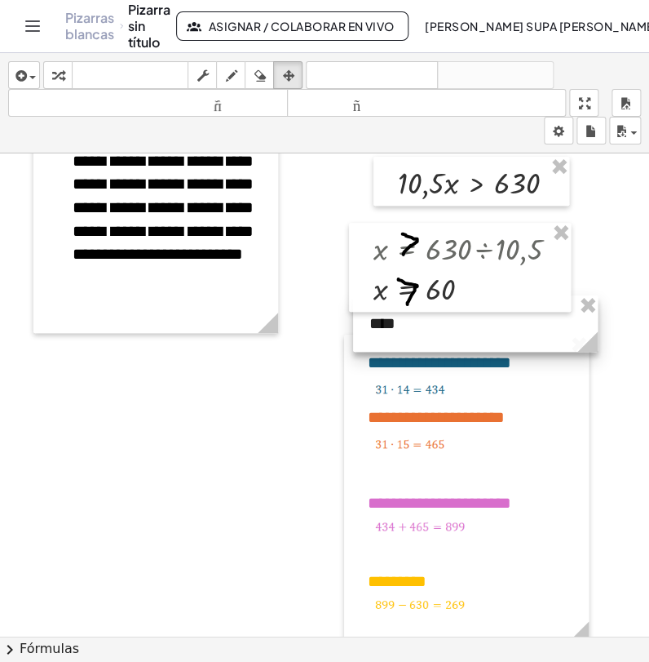
drag, startPoint x: 141, startPoint y: 400, endPoint x: 469, endPoint y: 307, distance: 340.9
click at [60, 69] on icon "button" at bounding box center [57, 76] width 11 height 20
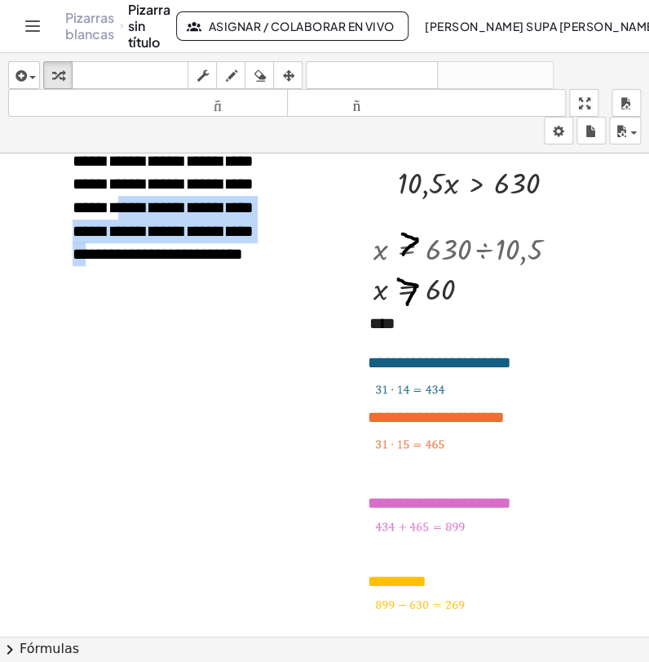
drag, startPoint x: 172, startPoint y: 215, endPoint x: 116, endPoint y: 267, distance: 76.2
click at [116, 263] on font "**********" at bounding box center [163, 161] width 181 height 203
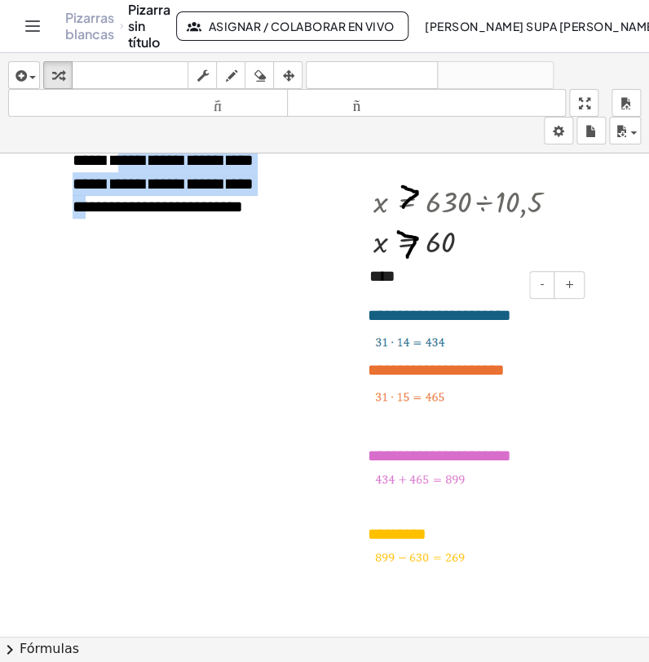
scroll to position [1722, 38]
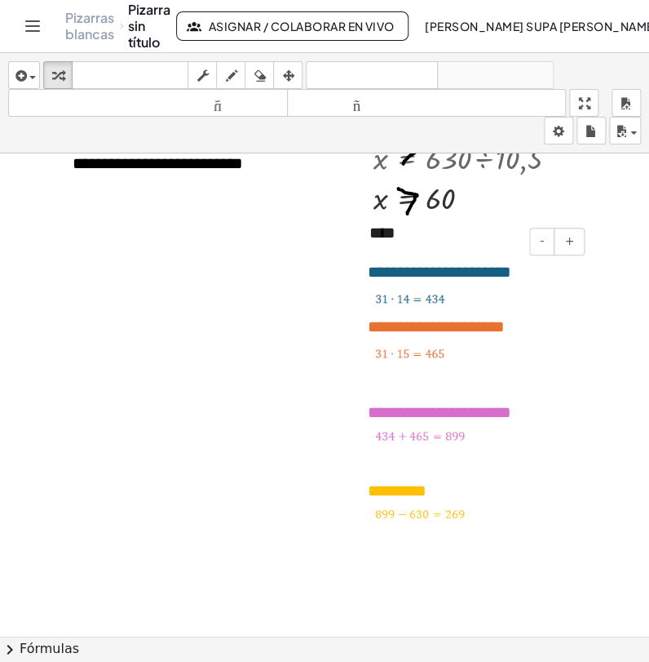
click at [457, 326] on font "**********" at bounding box center [436, 326] width 137 height 16
drag, startPoint x: 468, startPoint y: 444, endPoint x: 455, endPoint y: 442, distance: 12.3
click at [455, 442] on span at bounding box center [473, 435] width 197 height 15
click at [512, 467] on p at bounding box center [473, 459] width 197 height 24
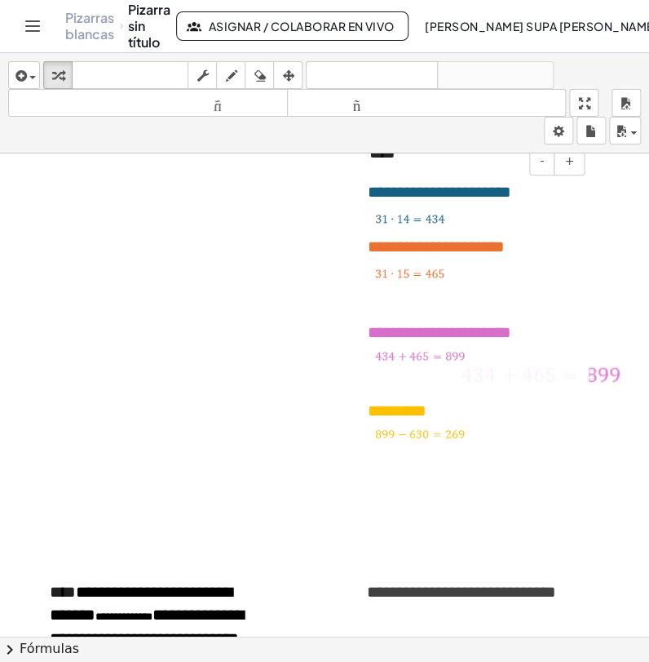
scroll to position [1813, 38]
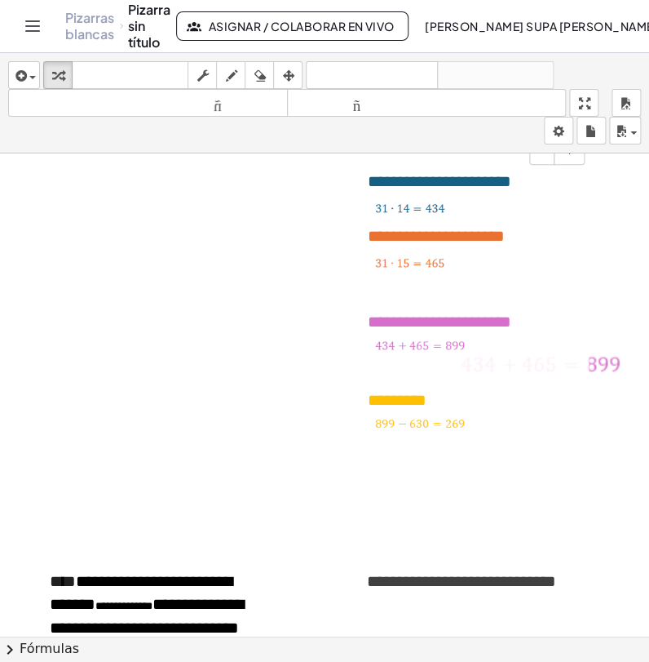
click at [470, 427] on span at bounding box center [473, 423] width 197 height 15
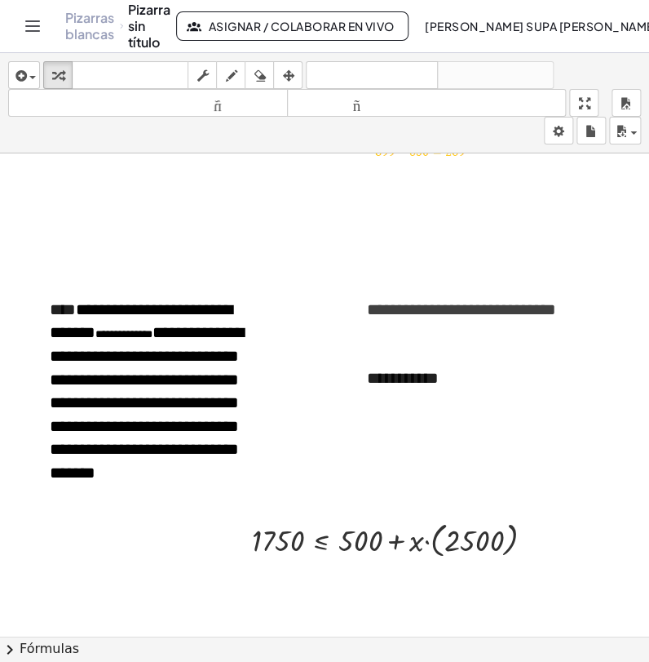
scroll to position [2175, 38]
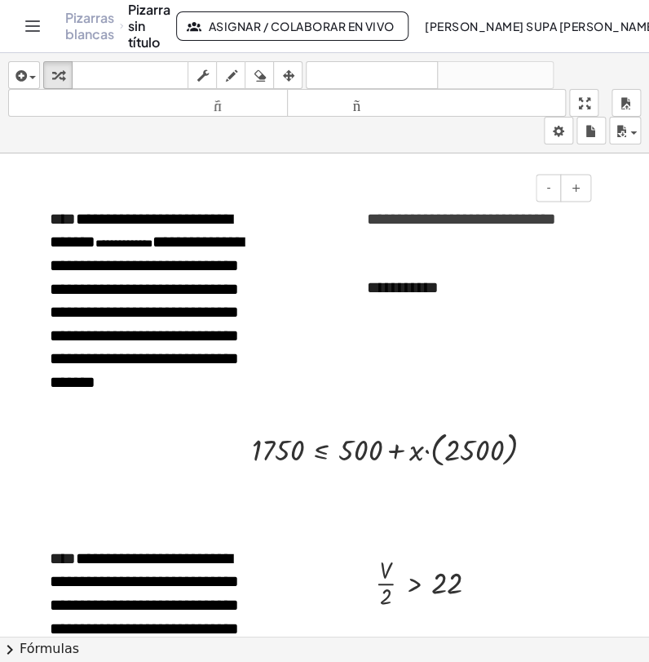
click at [478, 219] on font "**********" at bounding box center [461, 218] width 189 height 16
drag, startPoint x: 480, startPoint y: 219, endPoint x: 431, endPoint y: 214, distance: 49.3
click at [431, 214] on font "**********" at bounding box center [461, 218] width 189 height 16
click at [503, 289] on div "**********" at bounding box center [473, 287] width 245 height 56
drag, startPoint x: 505, startPoint y: 224, endPoint x: 543, endPoint y: 228, distance: 37.8
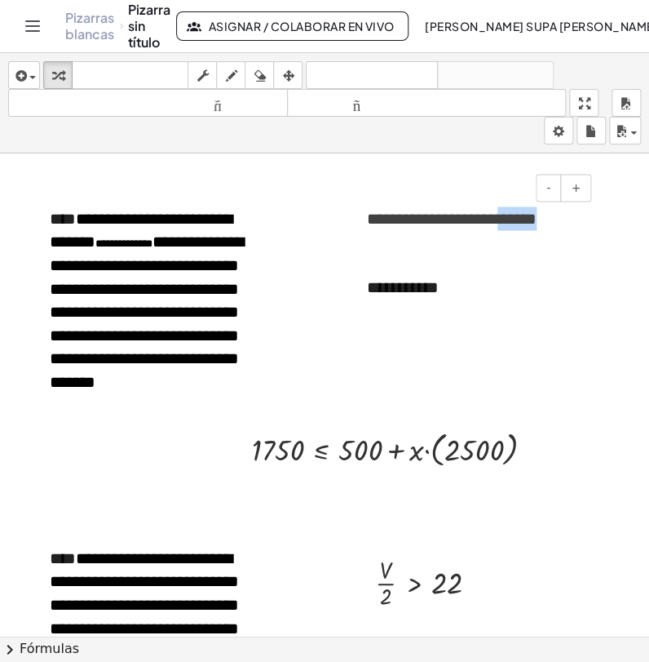
click at [537, 226] on font "**********" at bounding box center [452, 218] width 170 height 16
click at [533, 335] on div at bounding box center [295, 391] width 667 height 4827
drag, startPoint x: 197, startPoint y: 264, endPoint x: 230, endPoint y: 266, distance: 32.7
click at [230, 266] on font "**********" at bounding box center [147, 311] width 194 height 156
click at [519, 223] on font "**********" at bounding box center [452, 218] width 170 height 16
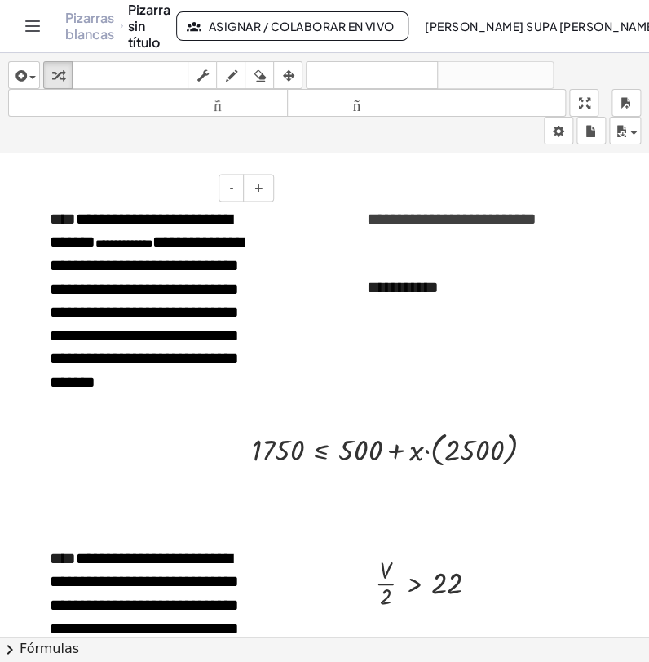
click at [101, 293] on font "**********" at bounding box center [147, 311] width 194 height 156
drag, startPoint x: 102, startPoint y: 289, endPoint x: 114, endPoint y: 290, distance: 12.3
click at [114, 290] on font "**********" at bounding box center [147, 311] width 194 height 156
drag, startPoint x: 177, startPoint y: 294, endPoint x: 229, endPoint y: 302, distance: 52.9
click at [229, 302] on font "**********" at bounding box center [147, 311] width 194 height 156
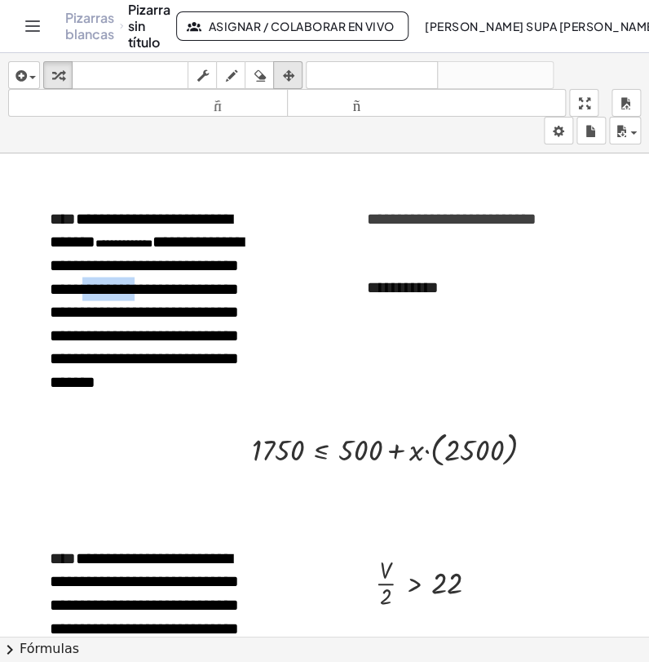
click at [286, 75] on icon "button" at bounding box center [287, 76] width 11 height 20
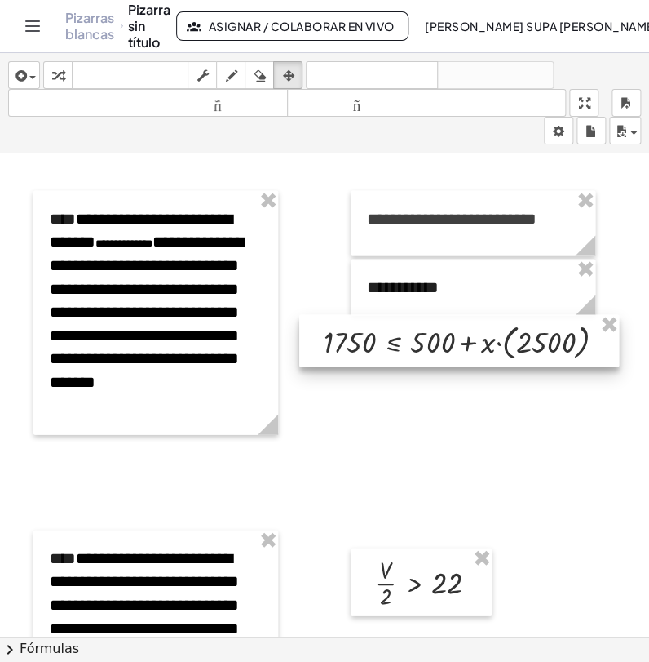
drag, startPoint x: 303, startPoint y: 428, endPoint x: 375, endPoint y: 321, distance: 129.9
click at [375, 321] on div at bounding box center [459, 340] width 320 height 52
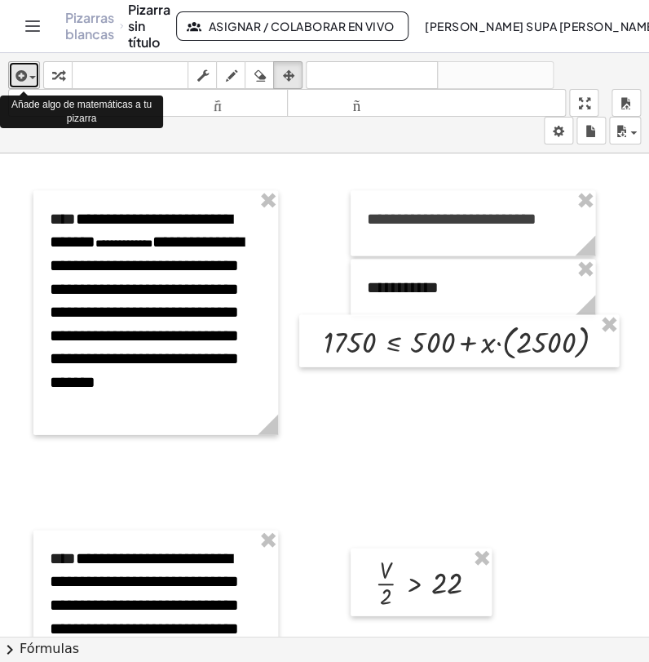
click at [29, 73] on div "button" at bounding box center [24, 75] width 24 height 20
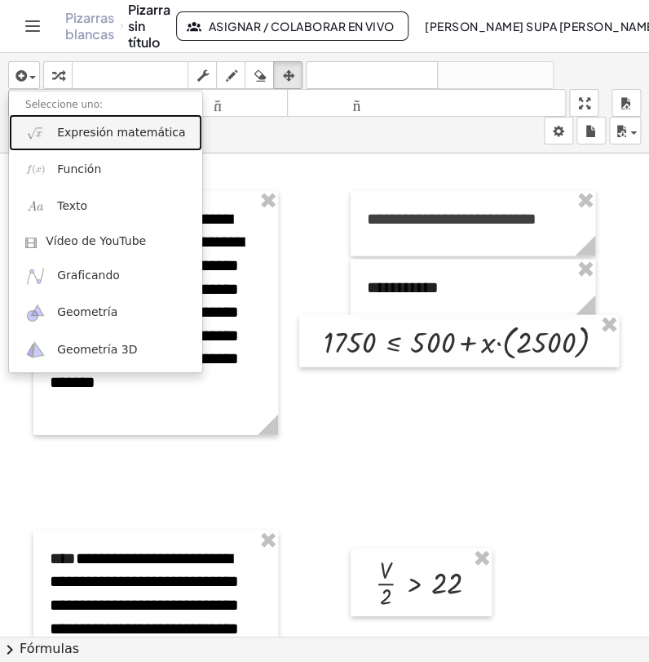
click at [97, 138] on font "Expresión matemática" at bounding box center [121, 132] width 128 height 13
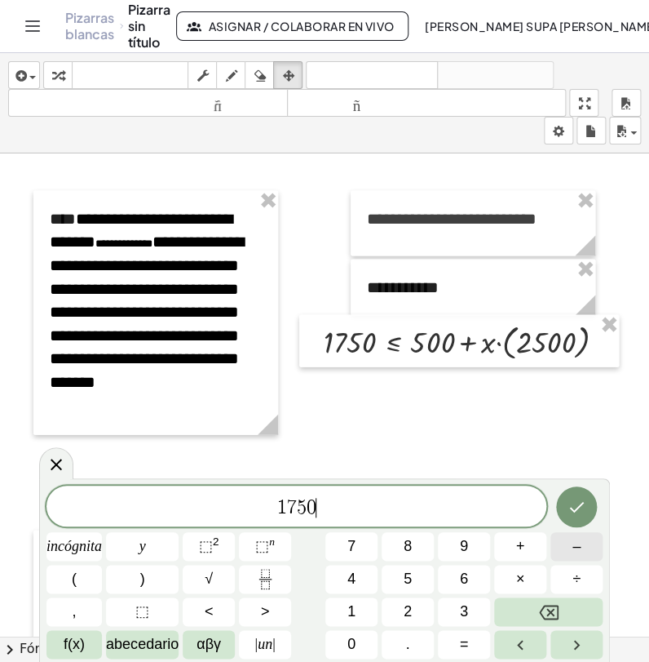
click at [574, 552] on font "–" at bounding box center [577, 546] width 8 height 16
click at [412, 579] on button "5" at bounding box center [408, 579] width 52 height 29
click at [363, 644] on button "0" at bounding box center [352, 644] width 52 height 29
click at [463, 640] on font "=" at bounding box center [464, 644] width 9 height 16
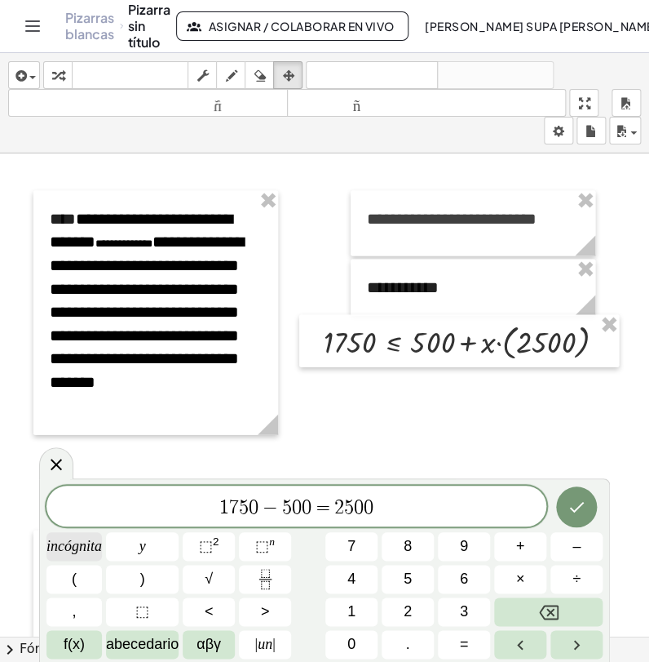
click at [75, 546] on font "incógnita" at bounding box center [74, 546] width 55 height 16
click at [585, 513] on icon "Hecho" at bounding box center [577, 507] width 20 height 20
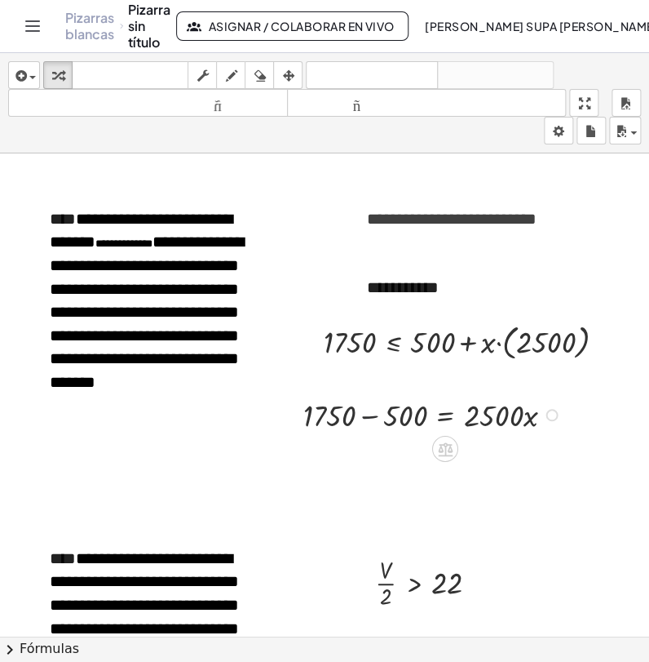
click at [372, 413] on div at bounding box center [434, 413] width 279 height 42
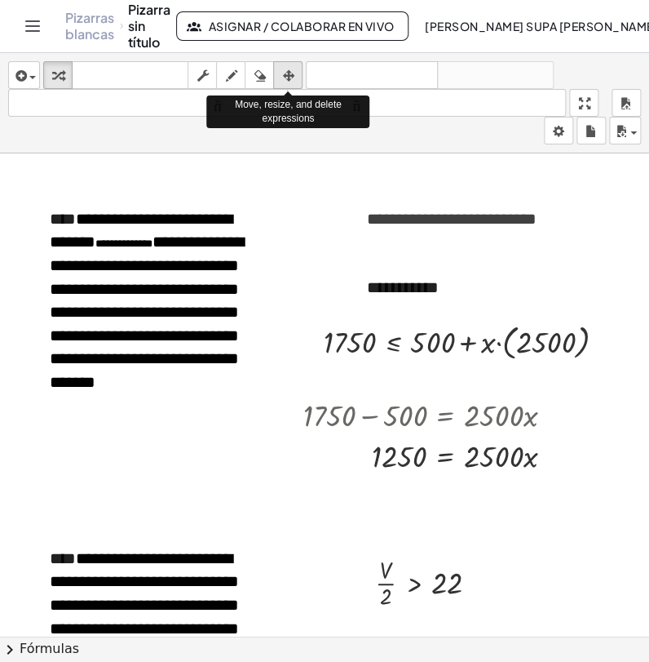
click at [283, 75] on icon "button" at bounding box center [287, 76] width 11 height 20
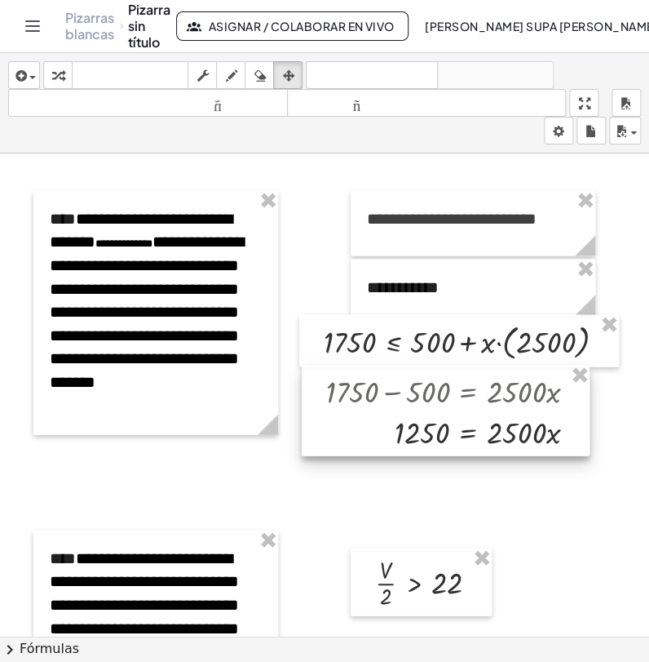
drag, startPoint x: 362, startPoint y: 406, endPoint x: 385, endPoint y: 383, distance: 32.9
click at [385, 383] on div at bounding box center [446, 410] width 288 height 91
click at [459, 475] on div at bounding box center [295, 391] width 667 height 4827
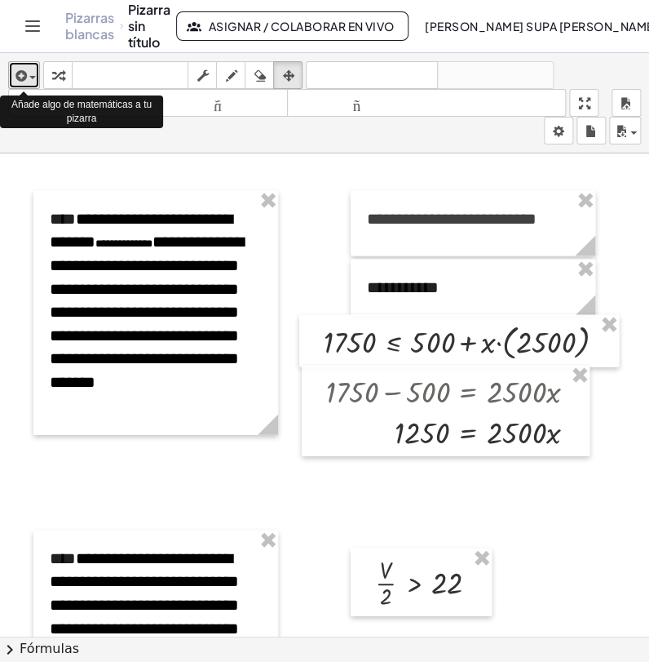
click at [24, 75] on icon "button" at bounding box center [19, 76] width 15 height 20
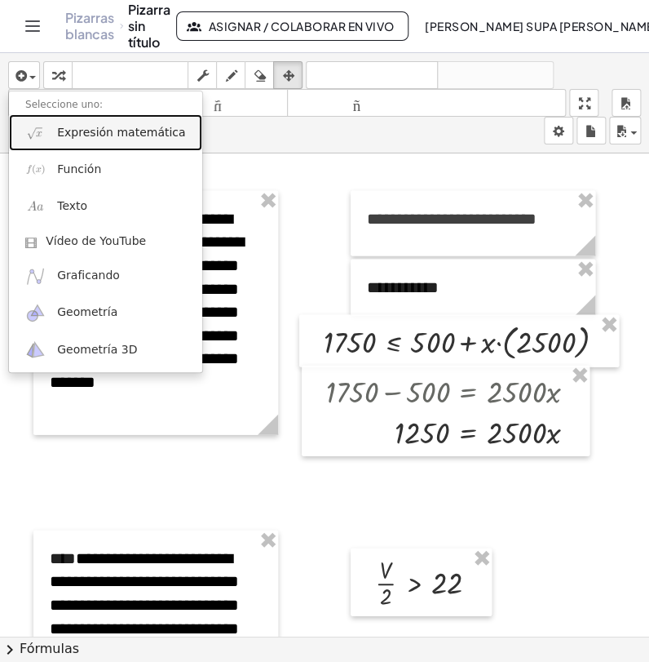
click at [95, 131] on font "Expresión matemática" at bounding box center [121, 132] width 128 height 13
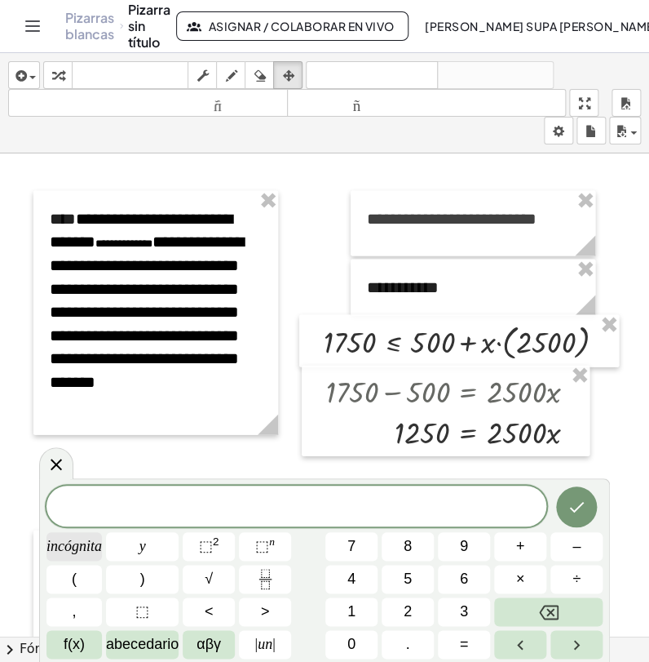
click at [82, 544] on font "incógnita" at bounding box center [74, 546] width 55 height 16
click at [462, 648] on font "=" at bounding box center [464, 644] width 9 height 16
click at [273, 576] on icon "Fracción" at bounding box center [265, 579] width 20 height 20
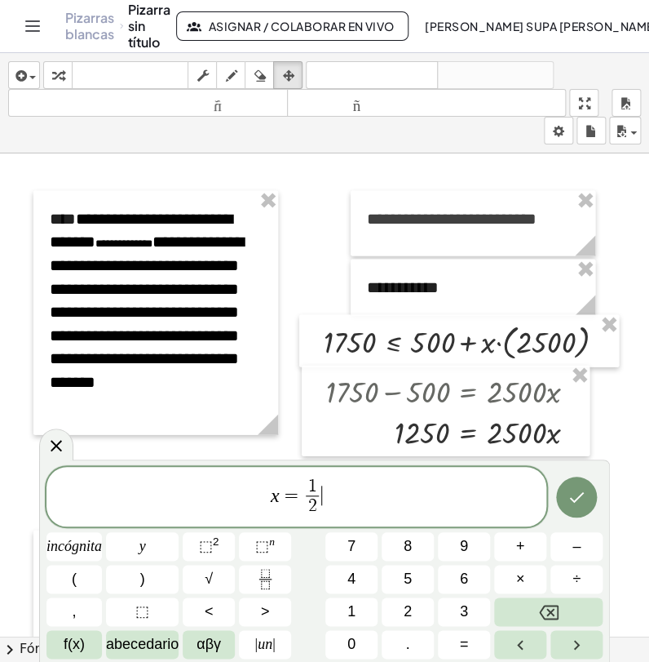
click at [343, 501] on span "x = 1 2 ​ ​" at bounding box center [297, 498] width 500 height 43
click at [573, 491] on icon "Hecho" at bounding box center [577, 497] width 20 height 20
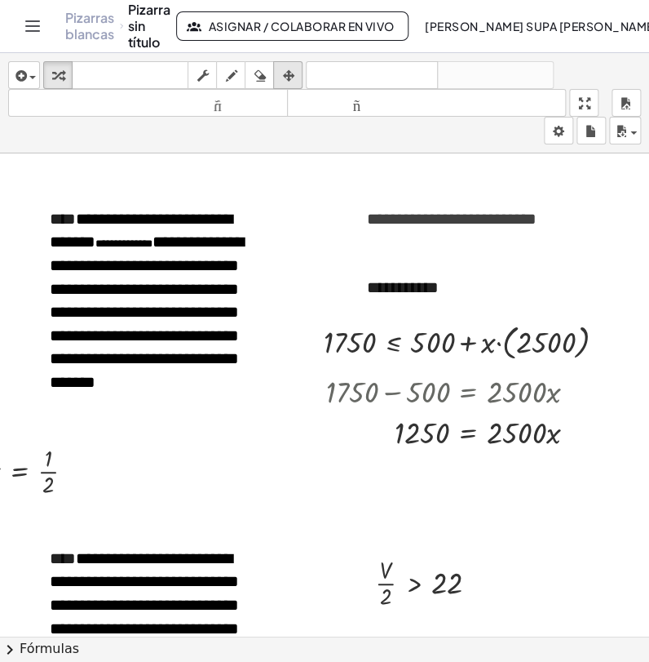
click at [295, 69] on div "button" at bounding box center [287, 75] width 21 height 20
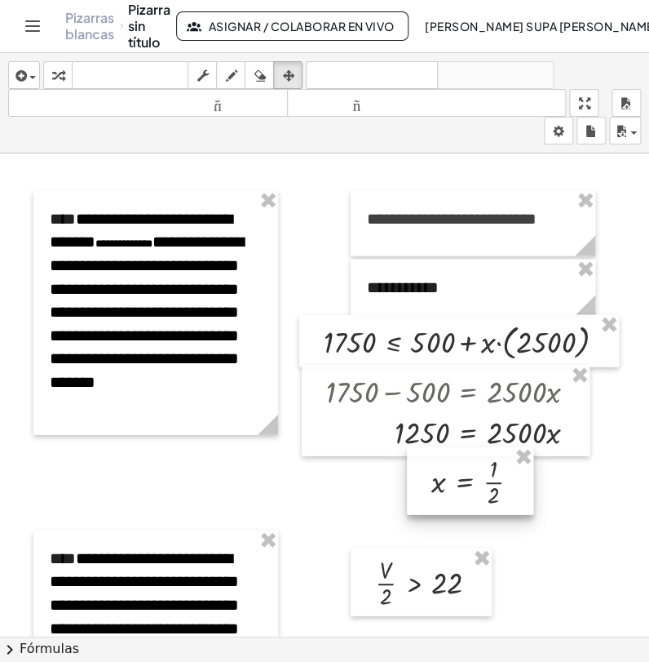
drag, startPoint x: 32, startPoint y: 445, endPoint x: 477, endPoint y: 455, distance: 445.6
click at [477, 455] on div at bounding box center [470, 480] width 126 height 68
click at [61, 71] on icon "button" at bounding box center [57, 76] width 11 height 20
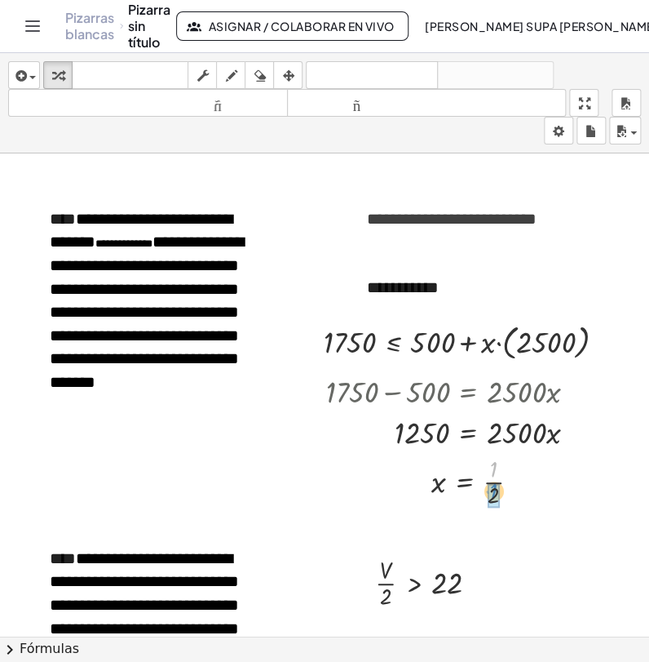
drag, startPoint x: 496, startPoint y: 467, endPoint x: 496, endPoint y: 490, distance: 22.8
drag, startPoint x: 494, startPoint y: 469, endPoint x: 493, endPoint y: 496, distance: 27.0
drag, startPoint x: 488, startPoint y: 499, endPoint x: 490, endPoint y: 473, distance: 26.2
click at [490, 473] on div at bounding box center [481, 480] width 117 height 60
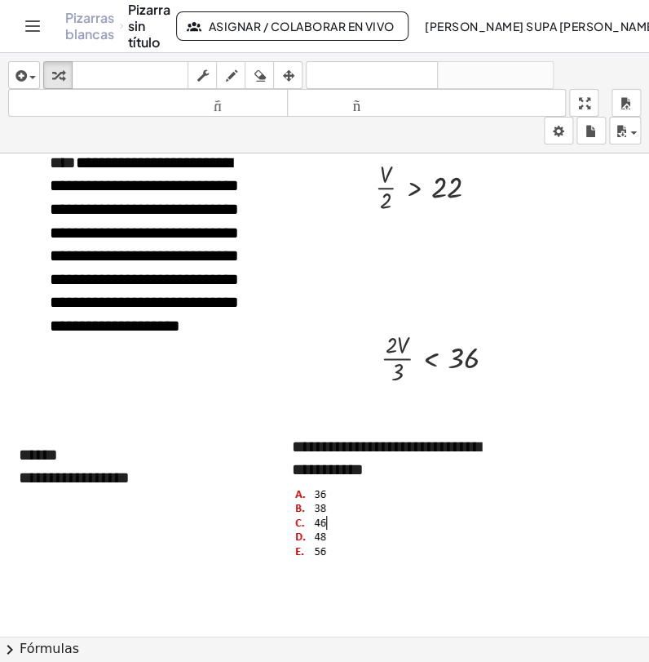
scroll to position [2538, 38]
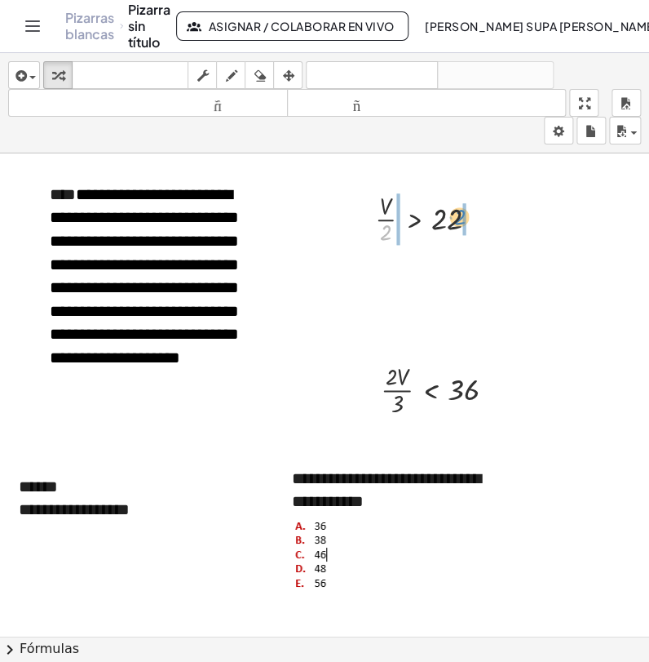
drag, startPoint x: 382, startPoint y: 233, endPoint x: 456, endPoint y: 217, distance: 76.0
click at [456, 217] on div at bounding box center [433, 218] width 132 height 60
drag, startPoint x: 388, startPoint y: 279, endPoint x: 370, endPoint y: 294, distance: 23.8
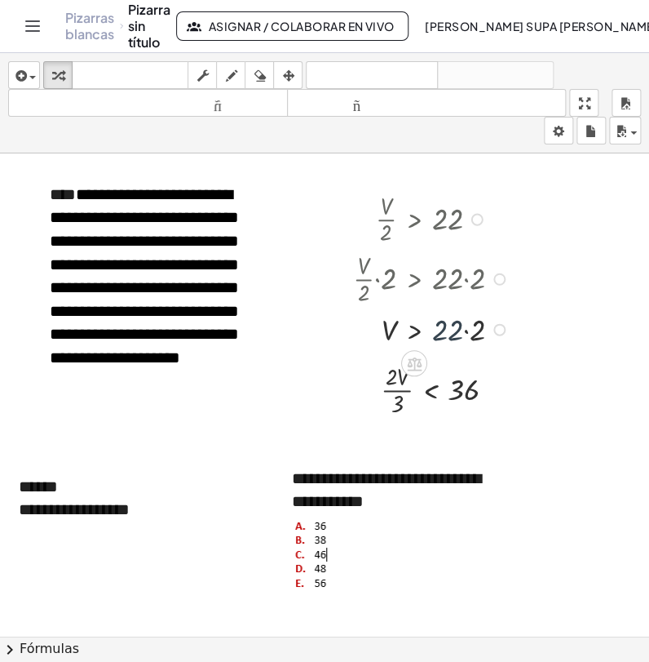
click at [451, 338] on div at bounding box center [433, 329] width 177 height 42
click at [496, 329] on div at bounding box center [500, 330] width 12 height 12
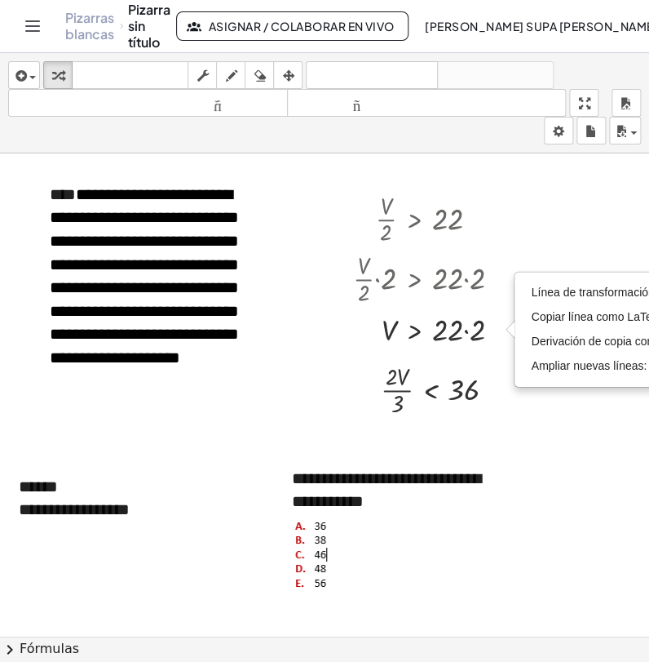
click at [541, 438] on div at bounding box center [295, 28] width 667 height 4827
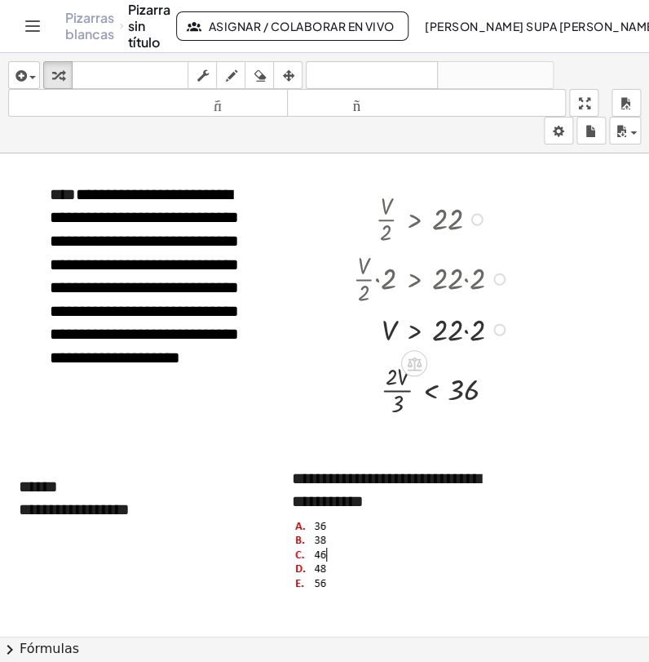
click at [464, 326] on div at bounding box center [433, 329] width 177 height 42
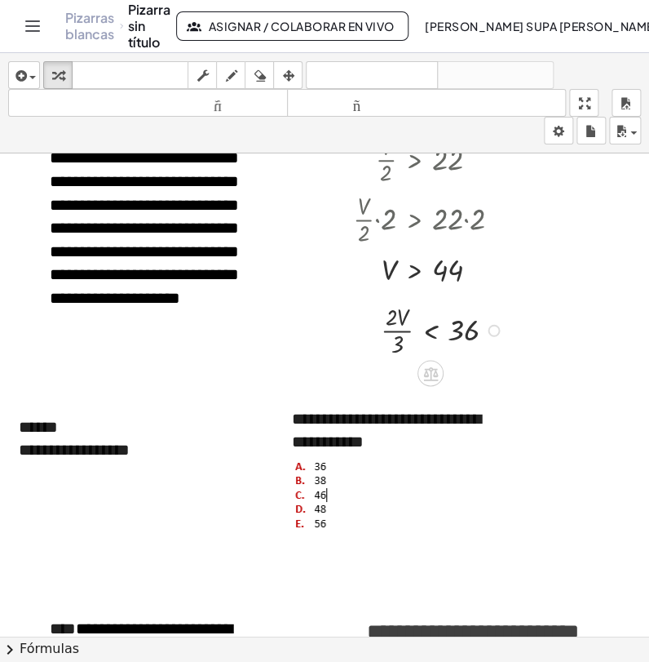
scroll to position [2629, 38]
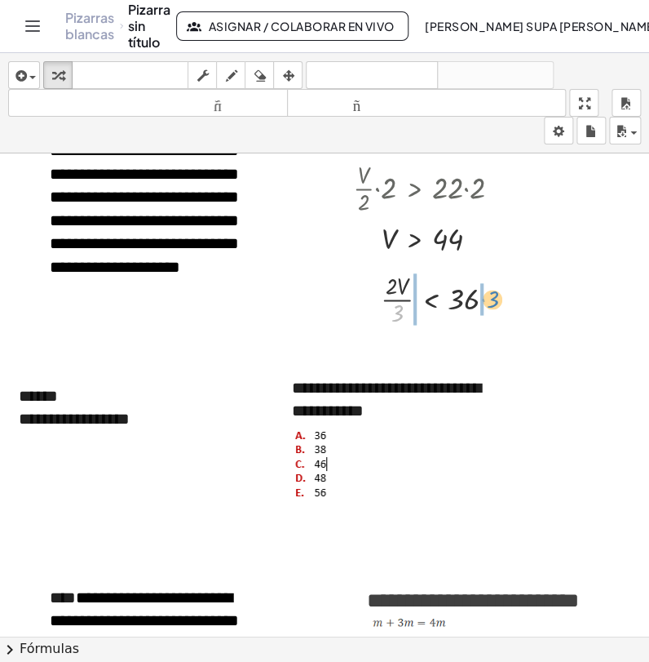
drag, startPoint x: 396, startPoint y: 315, endPoint x: 491, endPoint y: 301, distance: 96.5
click at [491, 301] on div at bounding box center [445, 298] width 144 height 60
click at [484, 299] on div at bounding box center [445, 298] width 190 height 60
click at [482, 295] on div at bounding box center [445, 298] width 190 height 60
drag, startPoint x: 411, startPoint y: 293, endPoint x: 386, endPoint y: 310, distance: 30.6
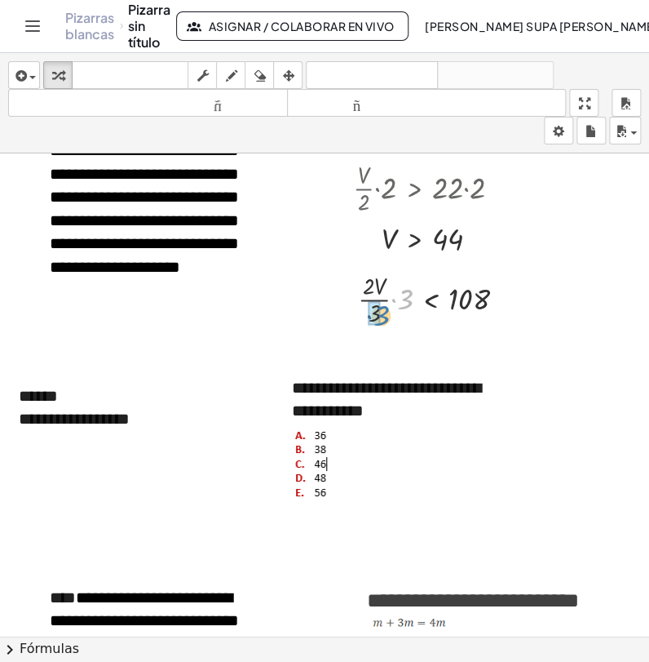
click at [386, 310] on div at bounding box center [438, 298] width 176 height 60
drag, startPoint x: 391, startPoint y: 300, endPoint x: 470, endPoint y: 329, distance: 84.1
drag, startPoint x: 392, startPoint y: 287, endPoint x: 397, endPoint y: 308, distance: 21.8
drag, startPoint x: 472, startPoint y: 286, endPoint x: 470, endPoint y: 308, distance: 22.2
click at [292, 465] on img at bounding box center [315, 462] width 47 height 78
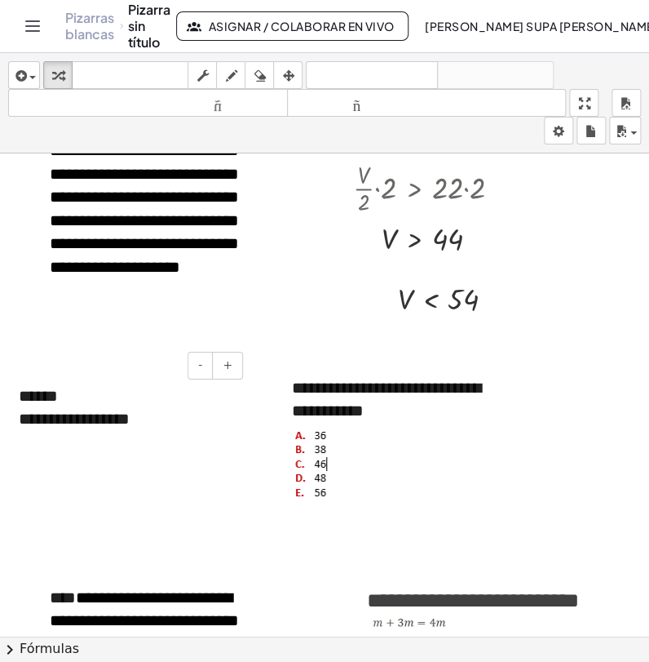
scroll to position [2538, 38]
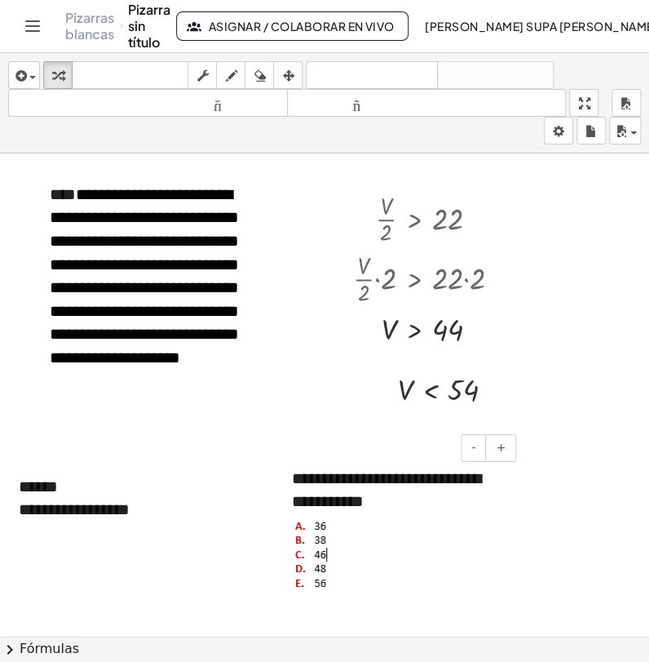
click at [327, 568] on img at bounding box center [315, 552] width 47 height 78
click at [30, 67] on div "button" at bounding box center [24, 75] width 24 height 20
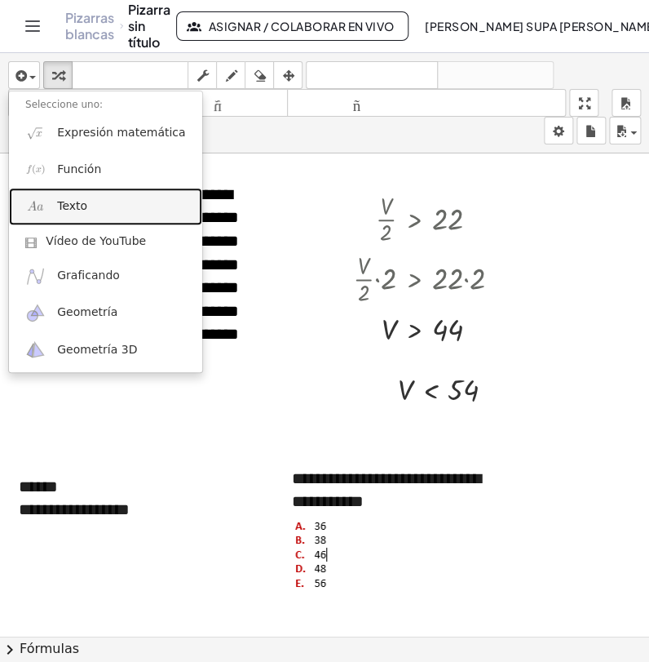
click at [66, 204] on font "Texto" at bounding box center [72, 205] width 30 height 13
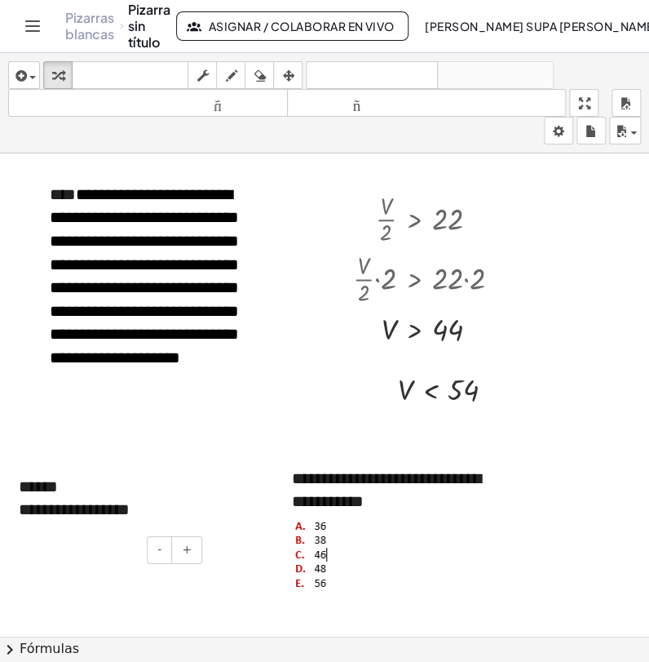
scroll to position [2538, 24]
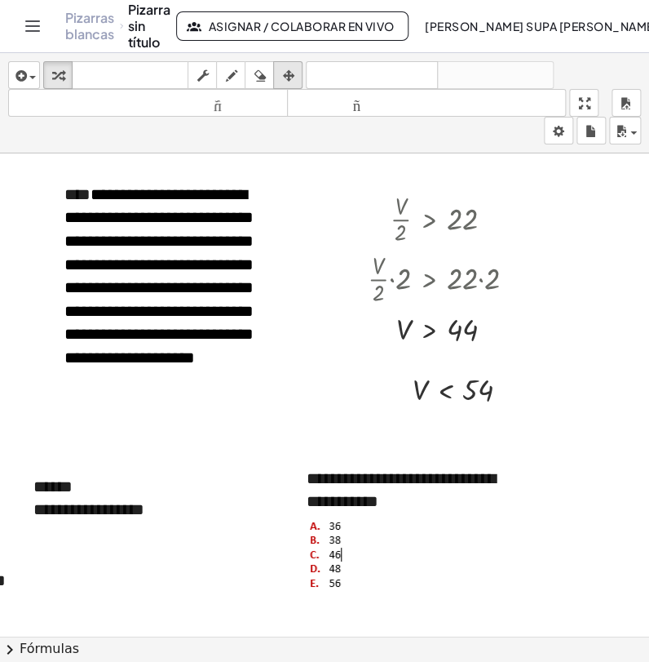
click at [293, 73] on icon "button" at bounding box center [287, 76] width 11 height 20
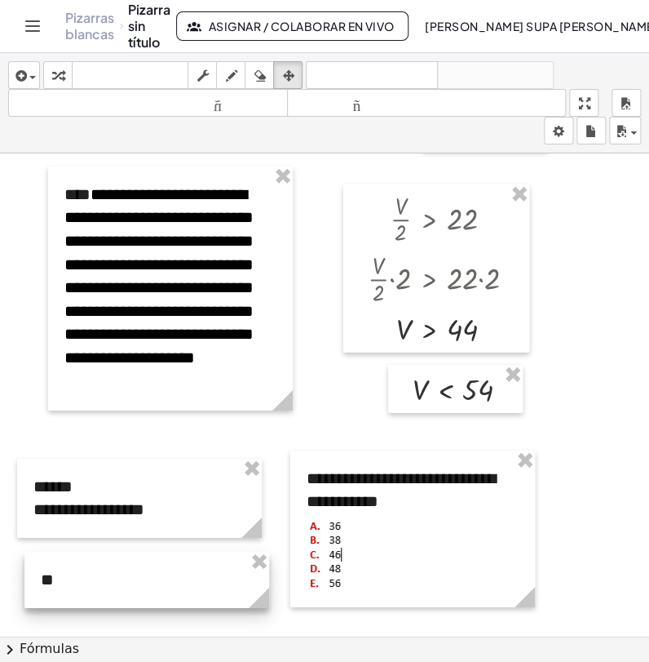
drag, startPoint x: 78, startPoint y: 591, endPoint x: 126, endPoint y: 590, distance: 48.1
click at [126, 590] on div at bounding box center [146, 580] width 245 height 56
click at [102, 583] on div at bounding box center [146, 580] width 245 height 56
click at [56, 66] on icon "button" at bounding box center [57, 76] width 11 height 20
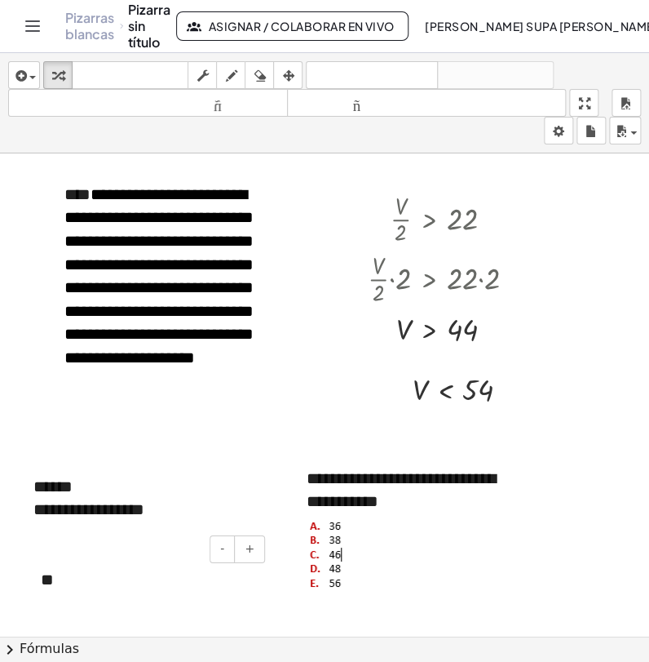
click at [64, 583] on div "**" at bounding box center [146, 580] width 245 height 56
click at [605, 550] on div at bounding box center [309, 28] width 667 height 4827
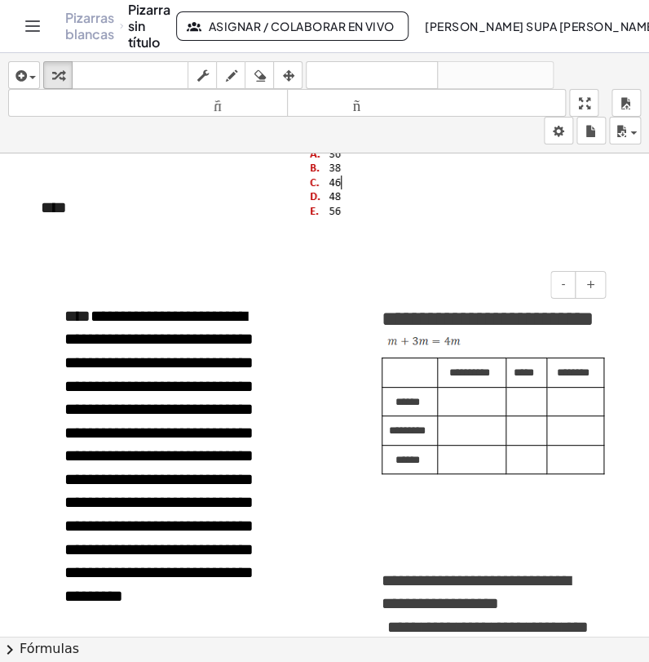
scroll to position [2998, 24]
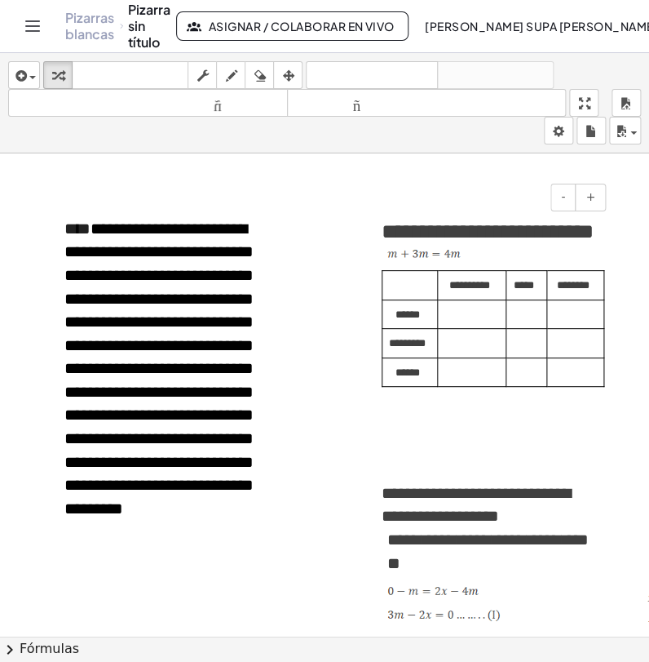
click at [424, 348] on font "*********" at bounding box center [407, 343] width 37 height 11
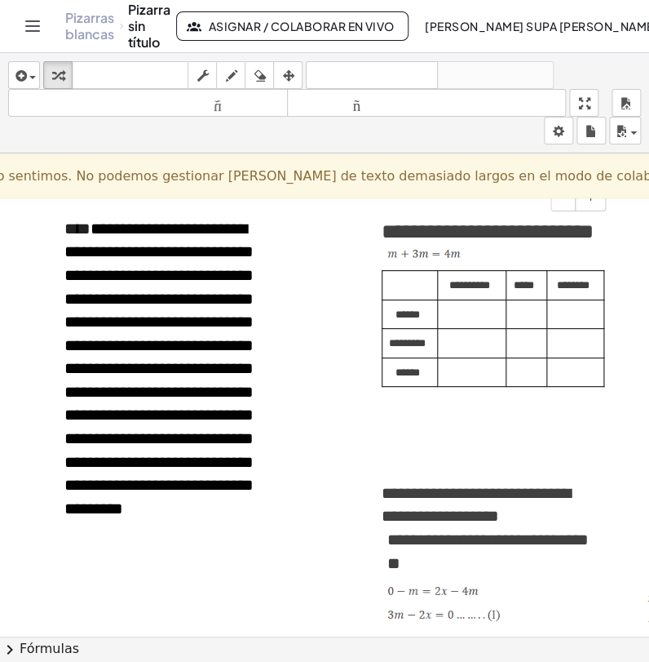
click at [427, 358] on td "*********" at bounding box center [410, 343] width 55 height 29
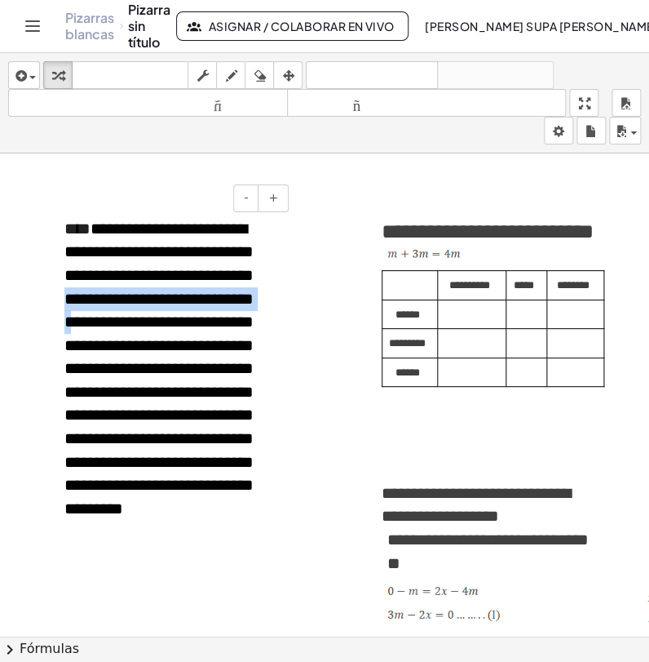
drag, startPoint x: 65, startPoint y: 303, endPoint x: 268, endPoint y: 315, distance: 202.7
click at [268, 315] on div "**********" at bounding box center [170, 375] width 245 height 348
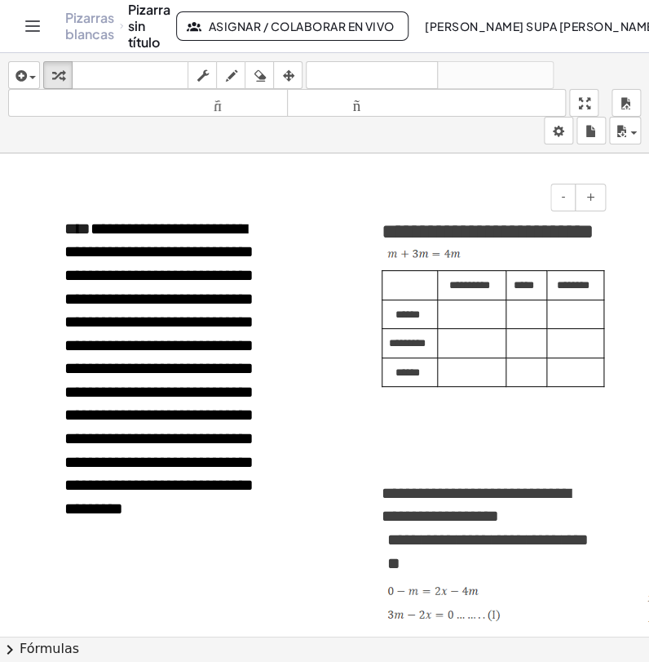
click at [538, 329] on td at bounding box center [527, 313] width 41 height 29
click at [529, 323] on p at bounding box center [523, 311] width 23 height 23
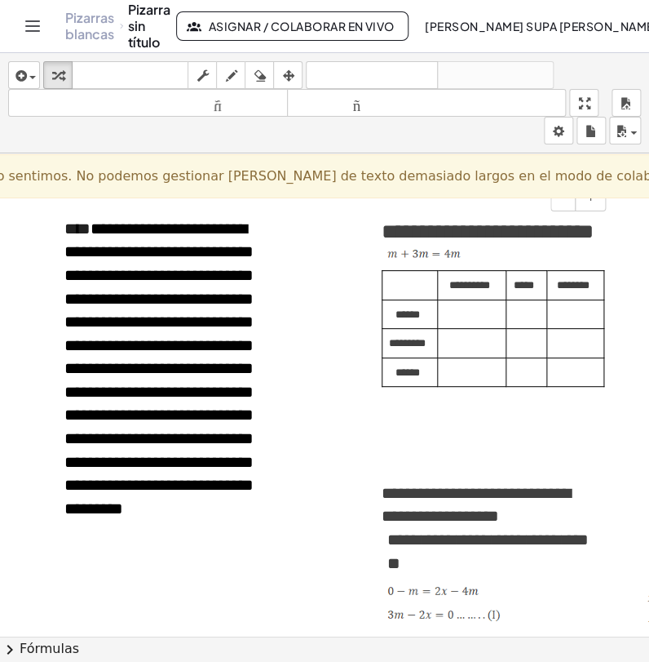
click at [526, 323] on p at bounding box center [523, 311] width 23 height 23
click at [228, 66] on icon "button" at bounding box center [230, 76] width 11 height 20
drag, startPoint x: 523, startPoint y: 341, endPoint x: 532, endPoint y: 350, distance: 12.7
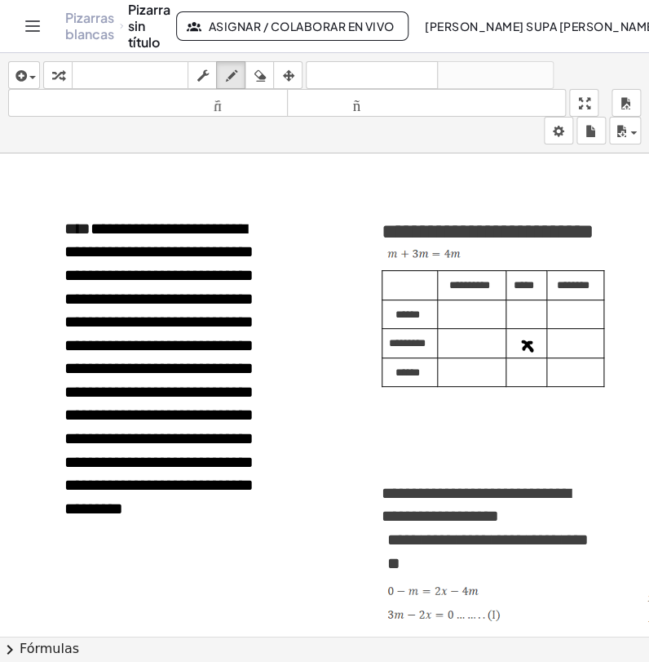
drag, startPoint x: 531, startPoint y: 342, endPoint x: 524, endPoint y: 348, distance: 9.8
drag, startPoint x: 564, startPoint y: 374, endPoint x: 572, endPoint y: 387, distance: 15.4
drag, startPoint x: 579, startPoint y: 375, endPoint x: 587, endPoint y: 387, distance: 14.7
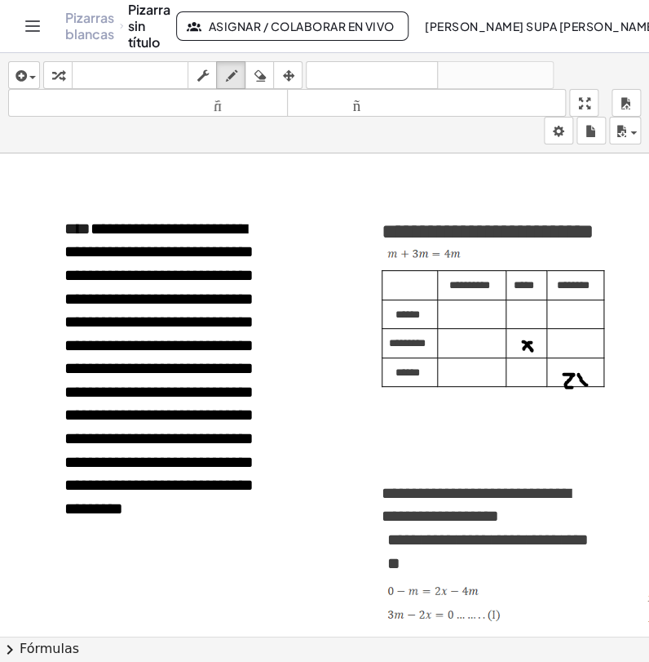
drag, startPoint x: 584, startPoint y: 370, endPoint x: 579, endPoint y: 384, distance: 15.0
drag, startPoint x: 517, startPoint y: 374, endPoint x: 516, endPoint y: 383, distance: 9.0
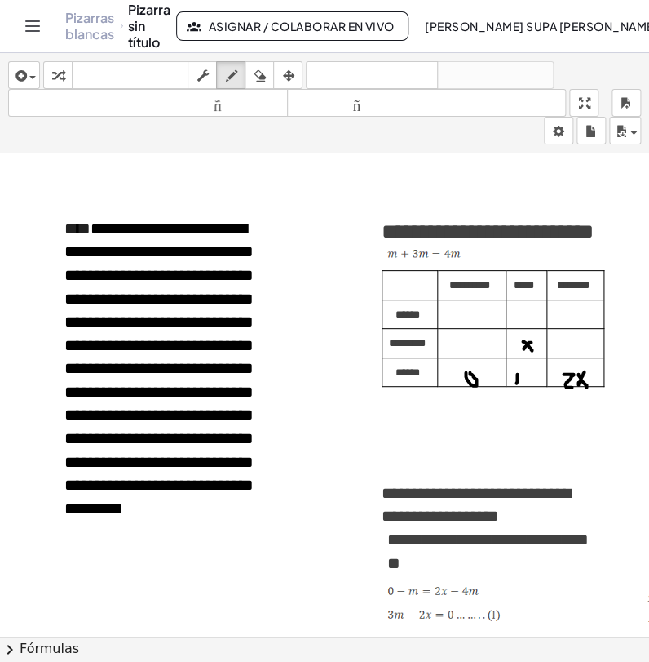
drag, startPoint x: 518, startPoint y: 375, endPoint x: 533, endPoint y: 378, distance: 15.0
click at [257, 79] on icon "button" at bounding box center [259, 76] width 11 height 20
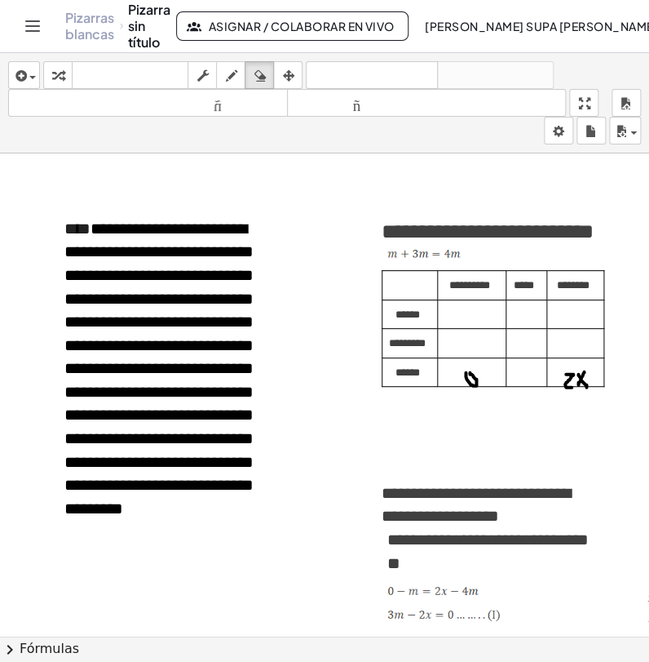
drag, startPoint x: 236, startPoint y: 73, endPoint x: 304, endPoint y: 159, distance: 109.2
click at [236, 73] on icon "button" at bounding box center [230, 76] width 11 height 20
drag, startPoint x: 524, startPoint y: 340, endPoint x: 531, endPoint y: 348, distance: 10.4
drag, startPoint x: 532, startPoint y: 341, endPoint x: 525, endPoint y: 348, distance: 9.8
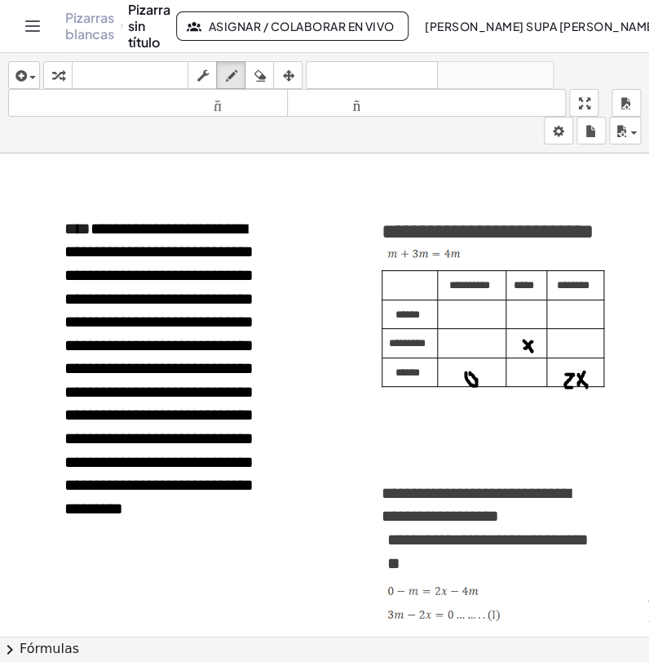
drag, startPoint x: 516, startPoint y: 374, endPoint x: 523, endPoint y: 383, distance: 12.2
click at [260, 69] on icon "button" at bounding box center [259, 76] width 11 height 20
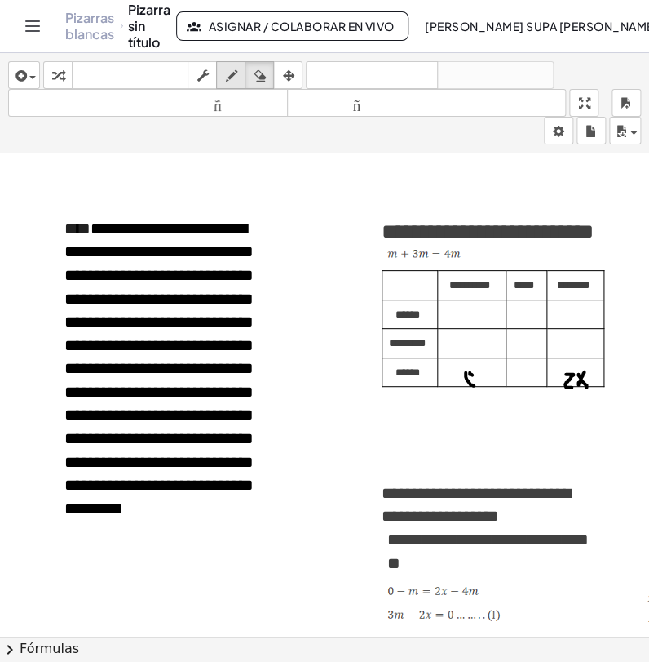
click at [228, 76] on icon "button" at bounding box center [230, 76] width 11 height 20
drag, startPoint x: 516, startPoint y: 341, endPoint x: 532, endPoint y: 352, distance: 19.5
drag, startPoint x: 529, startPoint y: 339, endPoint x: 516, endPoint y: 351, distance: 17.3
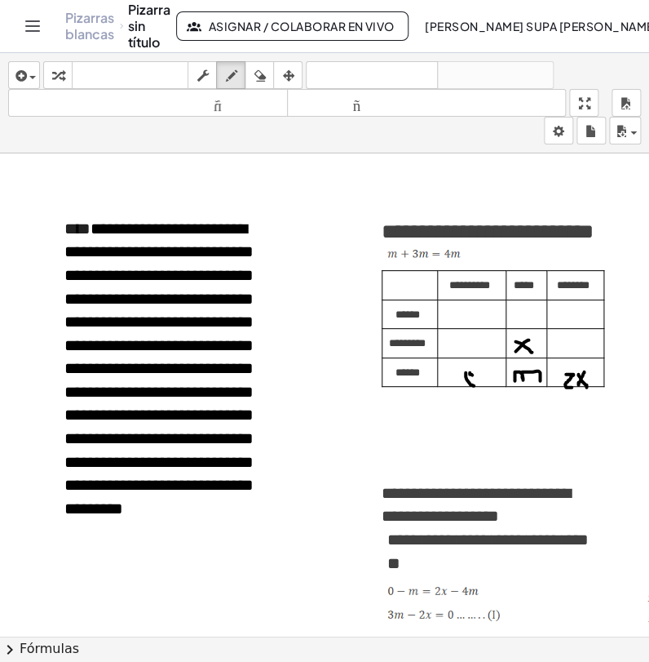
drag, startPoint x: 515, startPoint y: 372, endPoint x: 540, endPoint y: 380, distance: 26.6
drag, startPoint x: 460, startPoint y: 401, endPoint x: 465, endPoint y: 410, distance: 10.2
drag, startPoint x: 464, startPoint y: 402, endPoint x: 477, endPoint y: 408, distance: 13.5
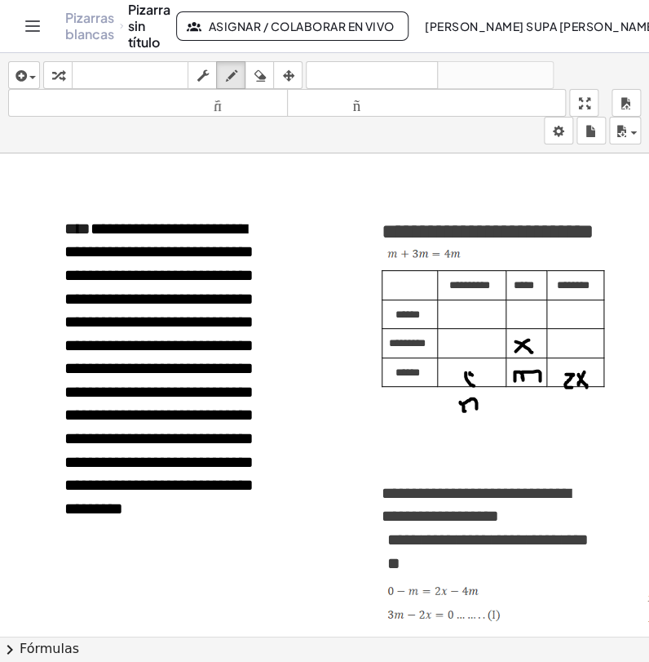
drag, startPoint x: 477, startPoint y: 400, endPoint x: 489, endPoint y: 408, distance: 14.7
drag, startPoint x: 467, startPoint y: 374, endPoint x: 474, endPoint y: 383, distance: 11.6
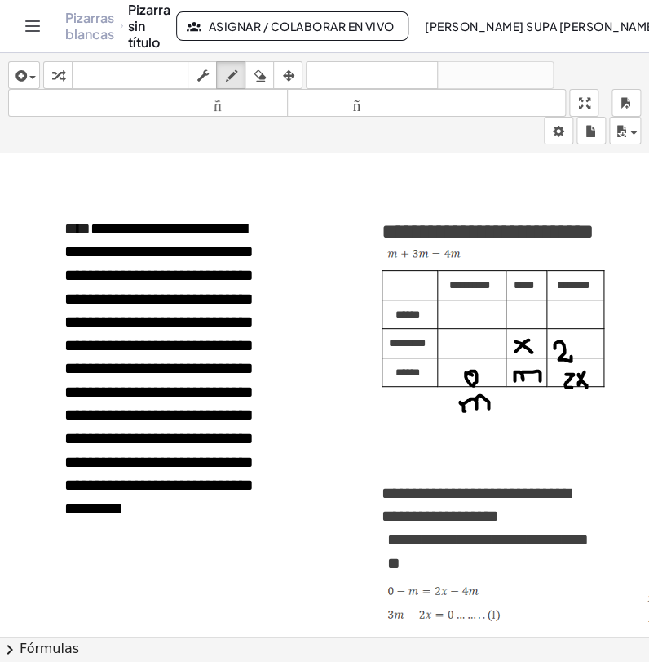
drag, startPoint x: 555, startPoint y: 348, endPoint x: 574, endPoint y: 356, distance: 21.2
drag, startPoint x: 559, startPoint y: 400, endPoint x: 572, endPoint y: 417, distance: 21.5
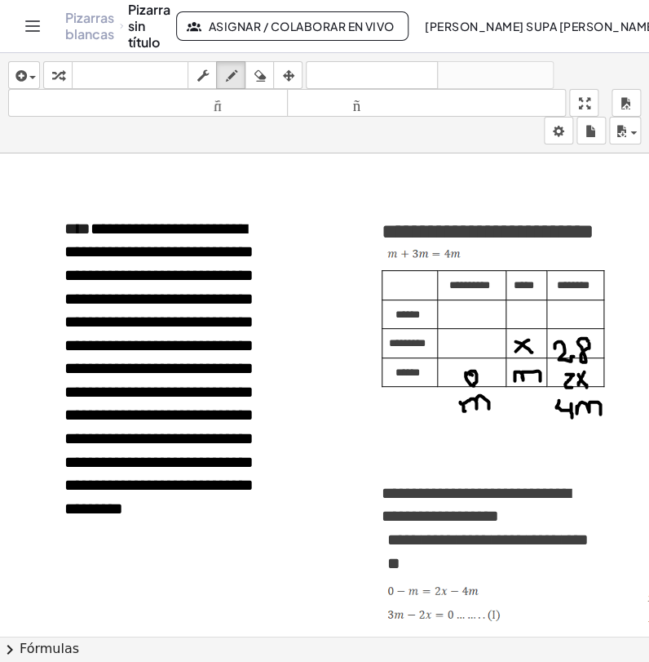
drag, startPoint x: 577, startPoint y: 406, endPoint x: 601, endPoint y: 414, distance: 25.0
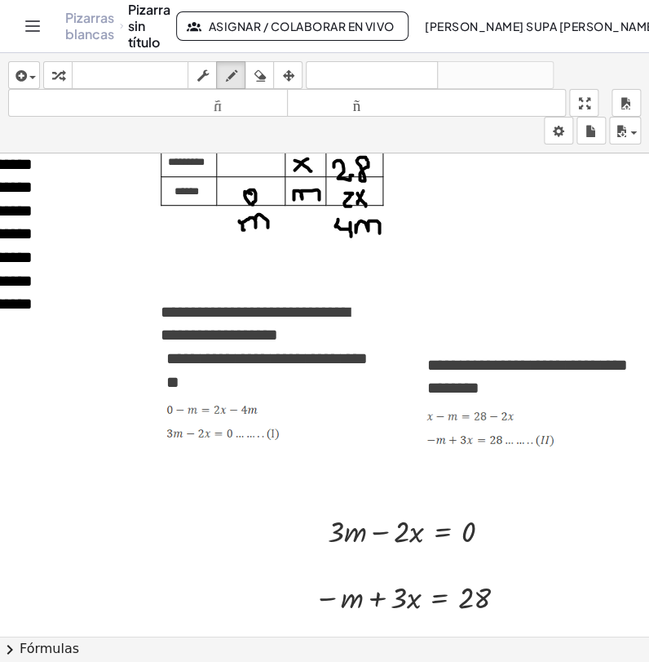
scroll to position [3270, 259]
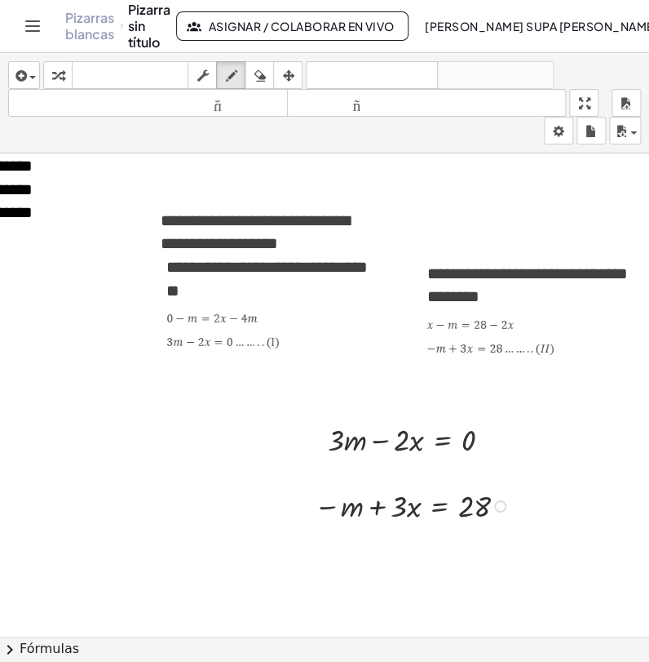
click at [424, 510] on div at bounding box center [414, 505] width 217 height 42
click at [422, 502] on div at bounding box center [414, 505] width 217 height 42
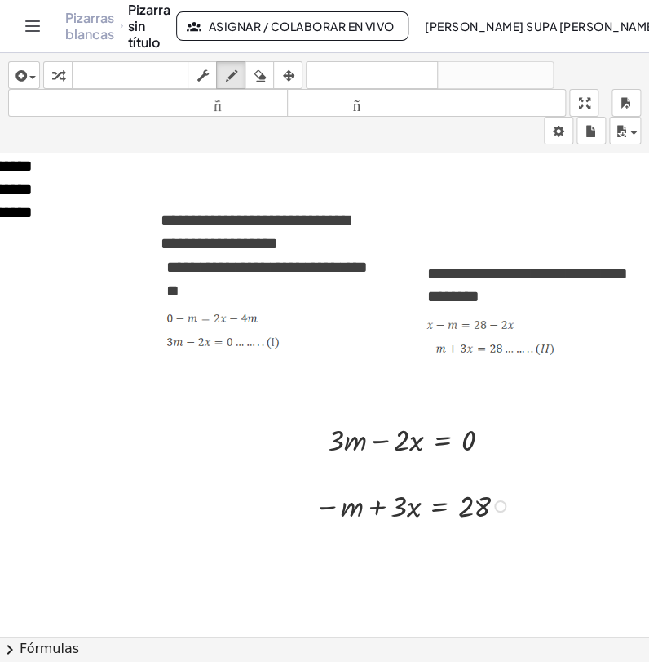
click at [421, 502] on div at bounding box center [414, 505] width 217 height 42
click at [419, 500] on div at bounding box center [414, 505] width 217 height 42
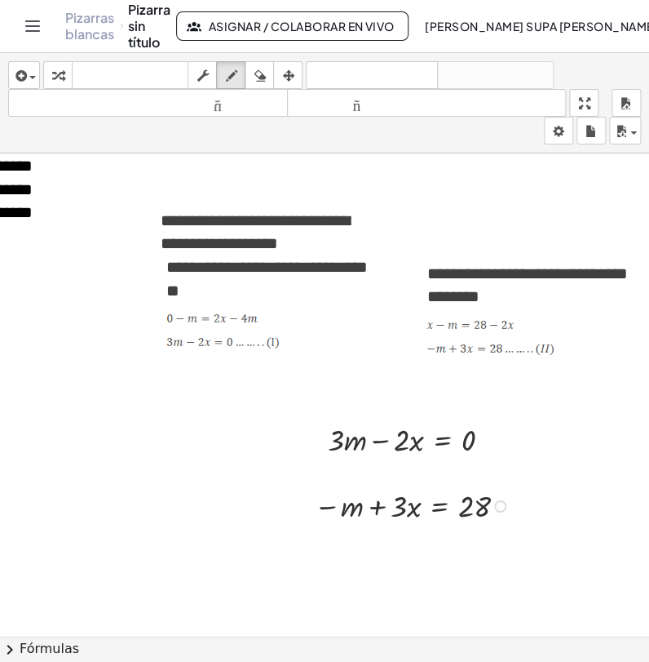
click at [422, 504] on div at bounding box center [414, 505] width 217 height 42
click at [422, 503] on div at bounding box center [414, 505] width 217 height 42
